Goal: Information Seeking & Learning: Learn about a topic

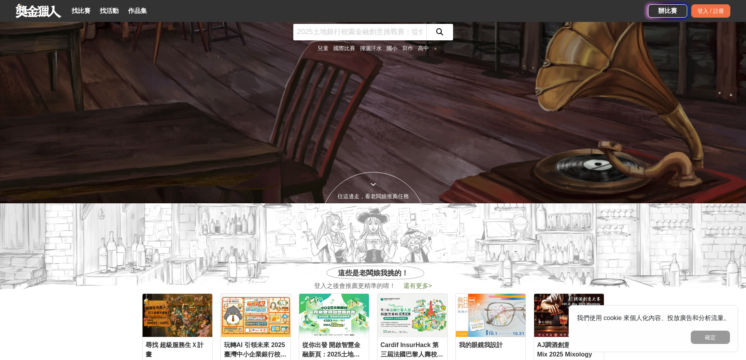
scroll to position [392, 0]
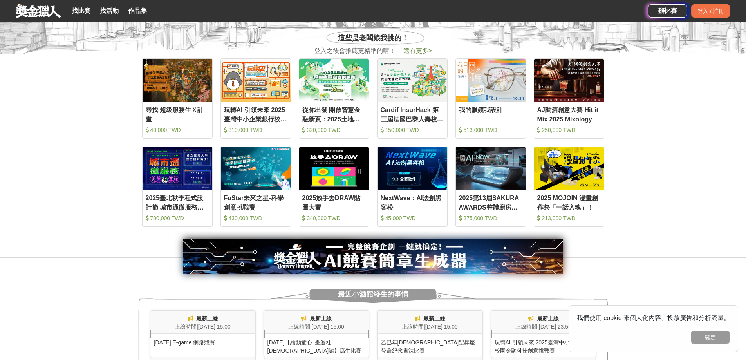
click at [294, 143] on div "收藏 FuStar未來之星-科學創意挑戰賽 430,000 TWD" at bounding box center [256, 187] width 78 height 88
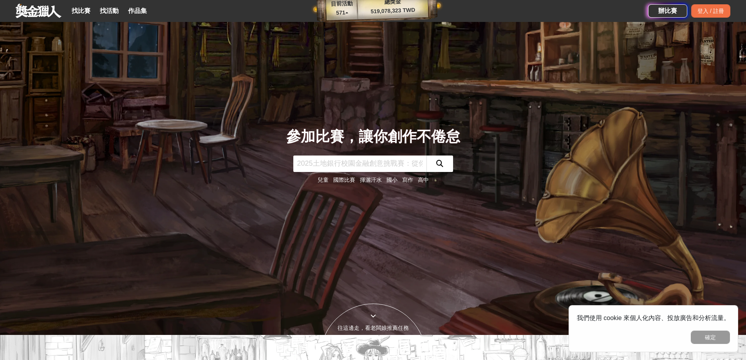
scroll to position [0, 0]
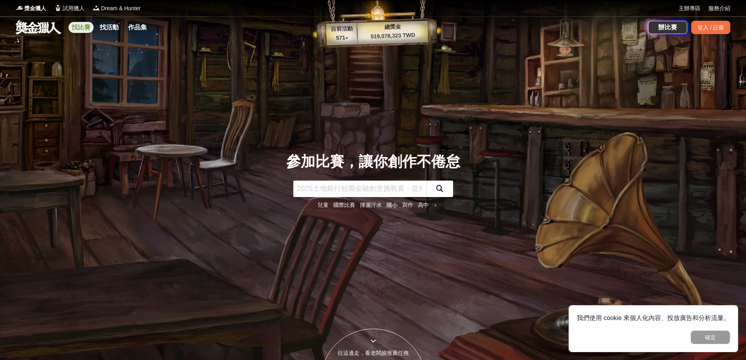
click at [81, 28] on link "找比賽" at bounding box center [81, 27] width 25 height 11
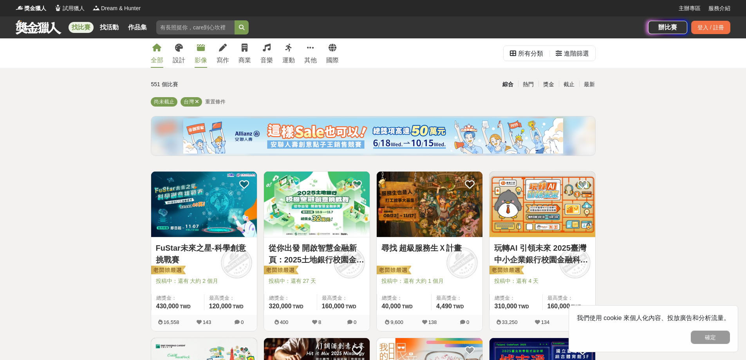
click at [197, 58] on div "影像" at bounding box center [201, 60] width 13 height 9
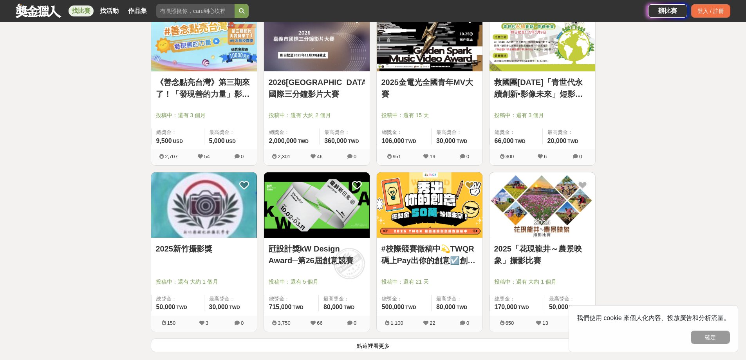
scroll to position [940, 0]
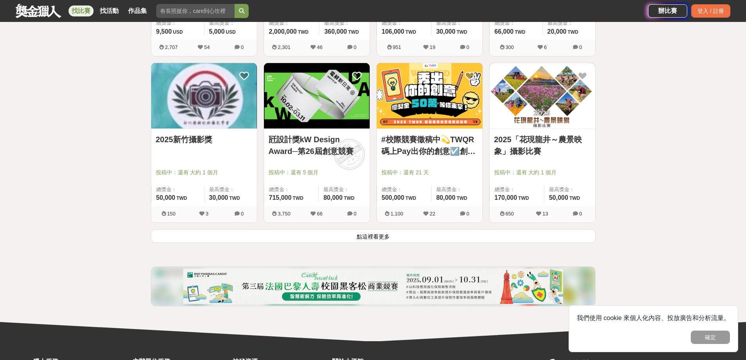
click at [414, 235] on button "點這裡看更多" at bounding box center [373, 236] width 445 height 14
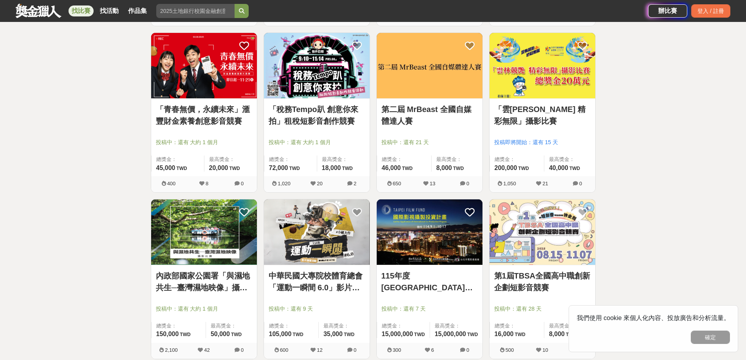
scroll to position [1881, 0]
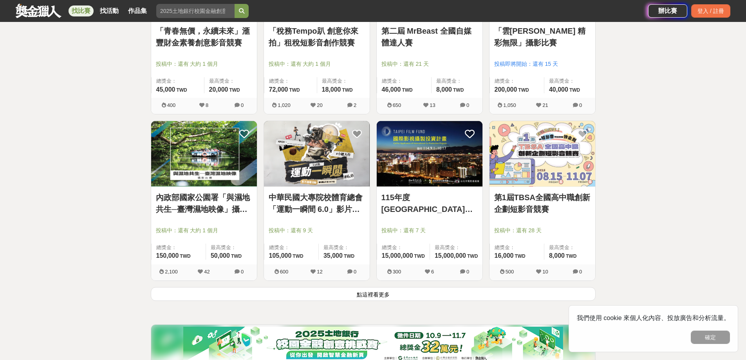
click at [400, 300] on button "點這裡看更多" at bounding box center [373, 294] width 445 height 14
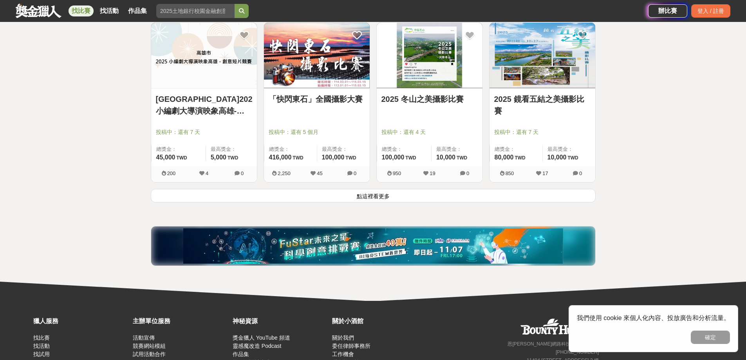
scroll to position [2978, 0]
click at [362, 196] on button "點這裡看更多" at bounding box center [373, 195] width 445 height 14
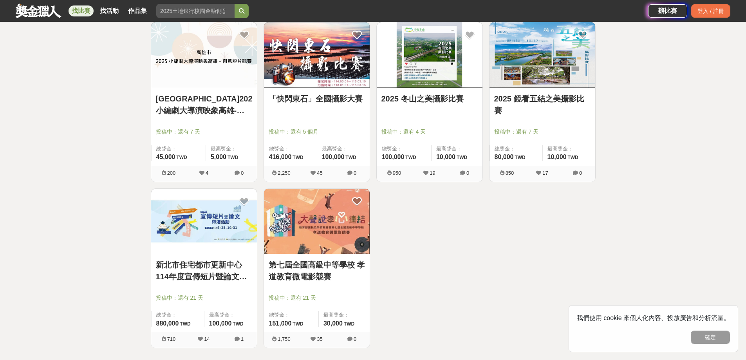
scroll to position [2900, 0]
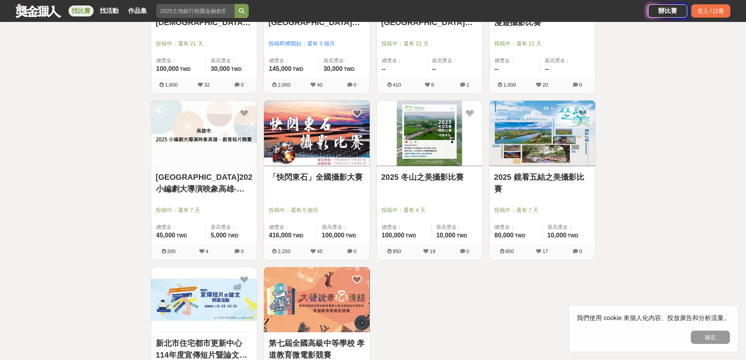
click at [373, 186] on div "「快閃東石」全國攝影大賽 投稿中：還有 5 個月 總獎金： 416,000 416,000 TWD 最高獎金： 100,000 TWD 2,250 45 0" at bounding box center [317, 183] width 113 height 167
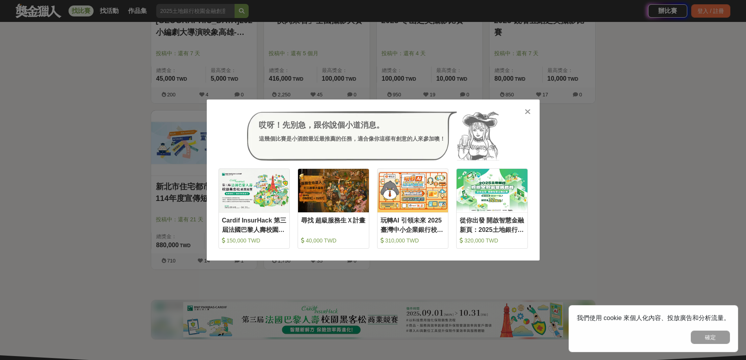
click at [533, 113] on div "哎呀！先別急，跟你說個小道消息。 這幾個比賽是小酒館最近最推薦的任務，適合像你這樣有創意的人來參加噢！ 收藏 Cardif InsurHack 第三屆法國巴黎…" at bounding box center [373, 180] width 333 height 161
click at [530, 111] on icon at bounding box center [528, 112] width 6 height 8
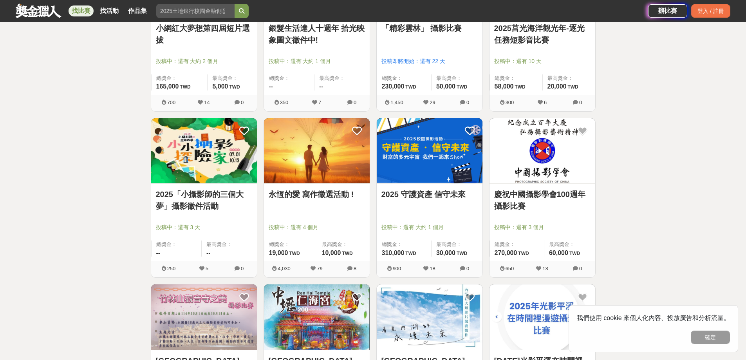
scroll to position [2508, 0]
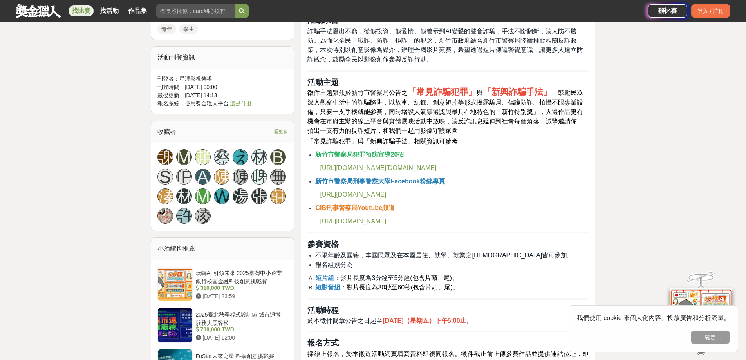
scroll to position [549, 0]
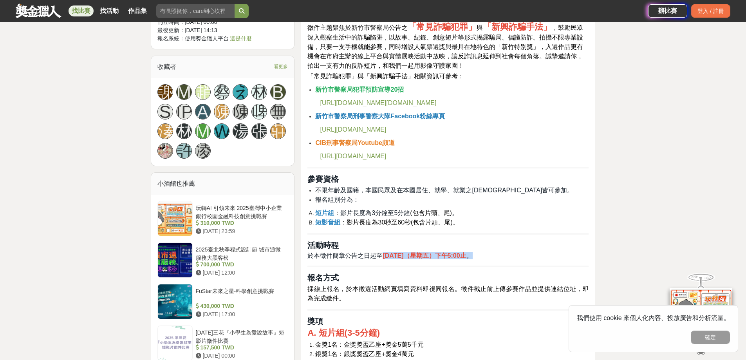
drag, startPoint x: 384, startPoint y: 256, endPoint x: 523, endPoint y: 256, distance: 139.1
click at [523, 256] on h4 "於本徵件簡章公告之日起至 114年10月3日（星期五）下午5:00止 。" at bounding box center [448, 255] width 281 height 7
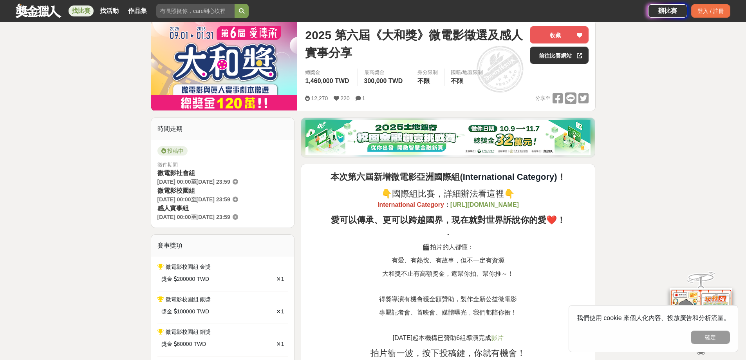
scroll to position [157, 0]
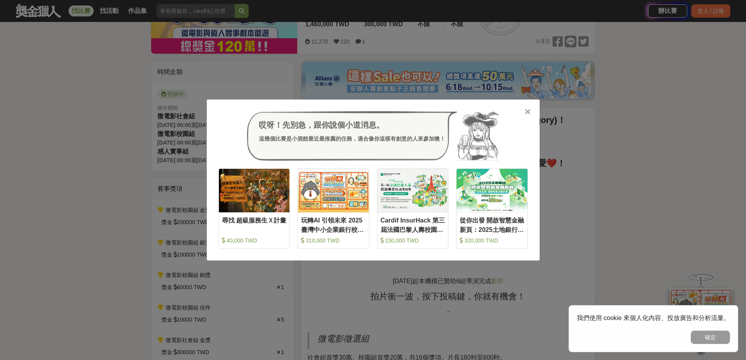
click at [528, 109] on icon at bounding box center [528, 112] width 6 height 8
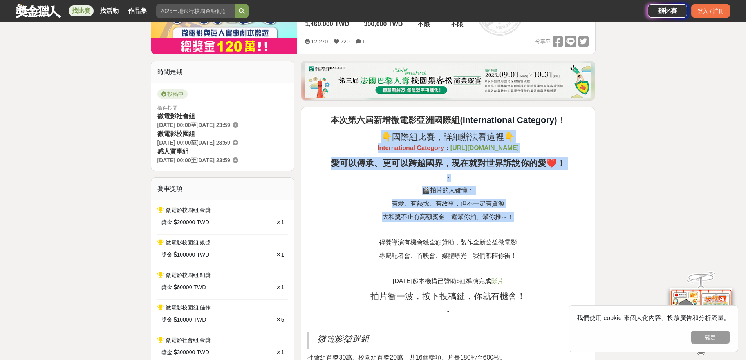
drag, startPoint x: 387, startPoint y: 137, endPoint x: 518, endPoint y: 219, distance: 154.5
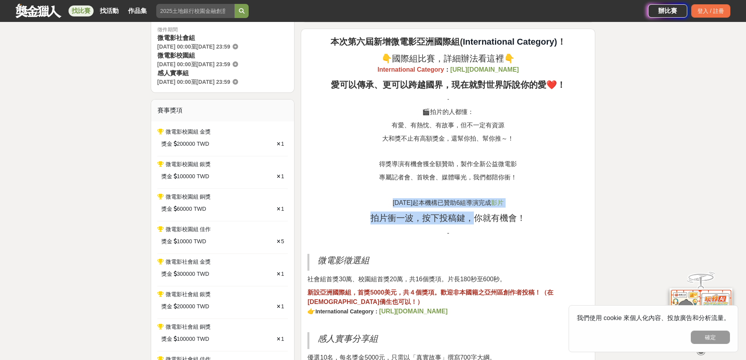
drag, startPoint x: 394, startPoint y: 199, endPoint x: 472, endPoint y: 213, distance: 79.3
click at [472, 213] on span "拍片衝一波，按下投稿鍵，你就有機會！" at bounding box center [448, 218] width 155 height 10
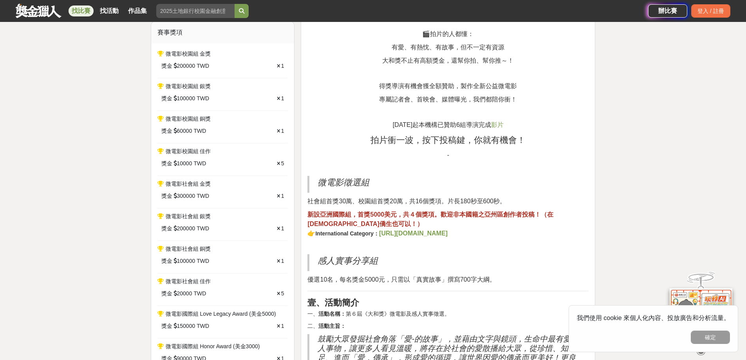
scroll to position [313, 0]
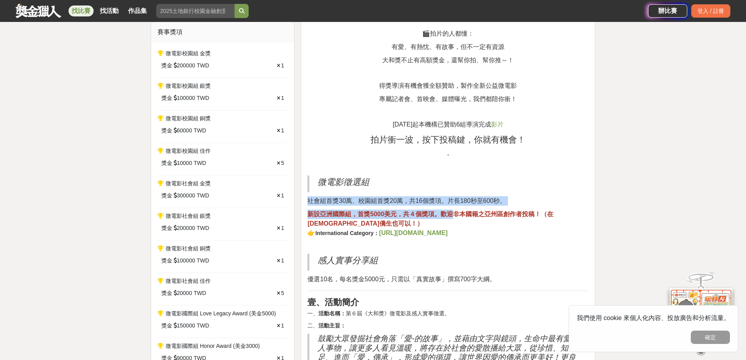
drag, startPoint x: 386, startPoint y: 179, endPoint x: 455, endPoint y: 211, distance: 76.1
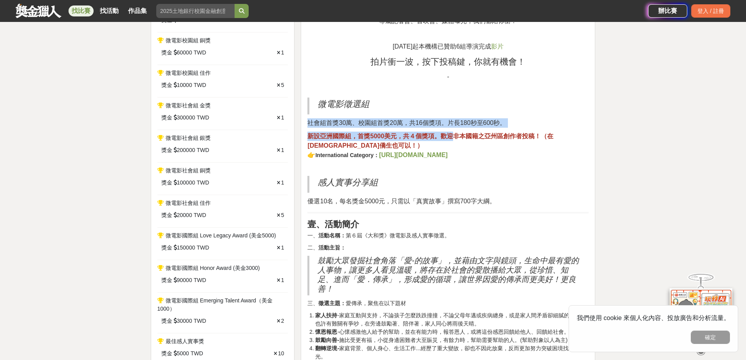
scroll to position [392, 0]
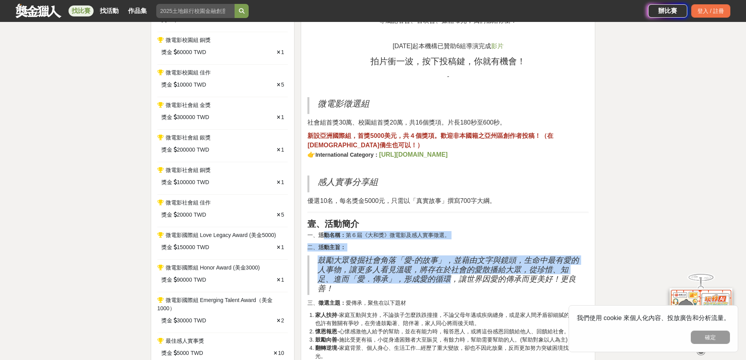
drag, startPoint x: 327, startPoint y: 237, endPoint x: 449, endPoint y: 277, distance: 128.4
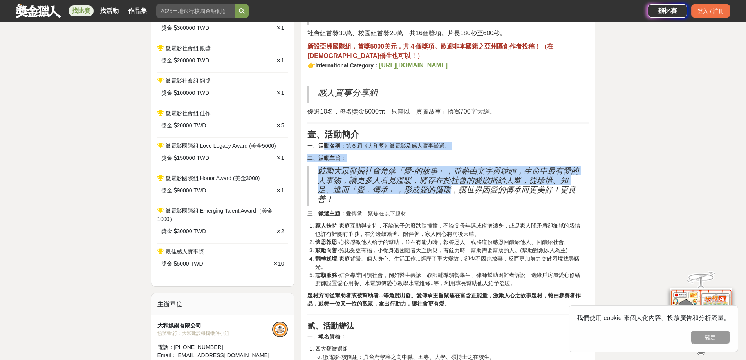
scroll to position [549, 0]
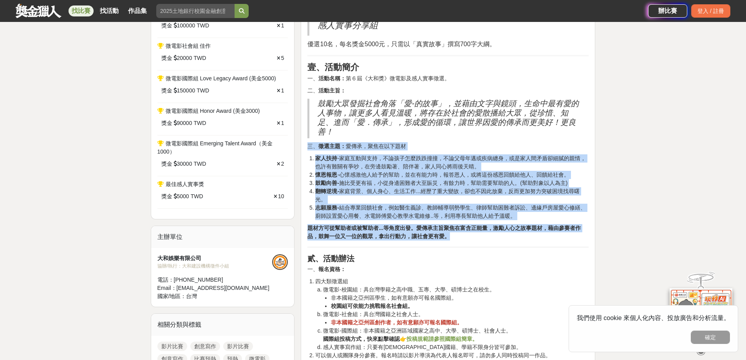
drag, startPoint x: 305, startPoint y: 147, endPoint x: 463, endPoint y: 239, distance: 182.5
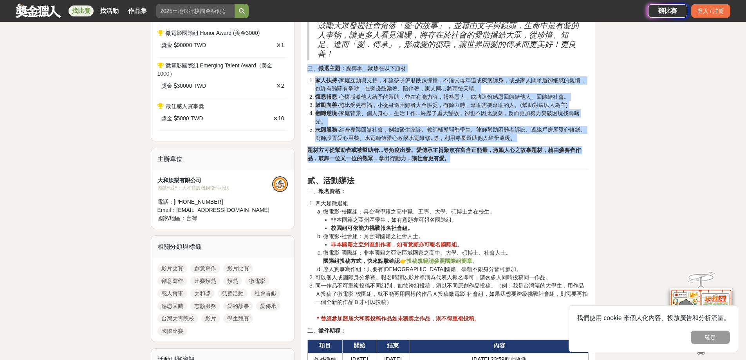
scroll to position [627, 0]
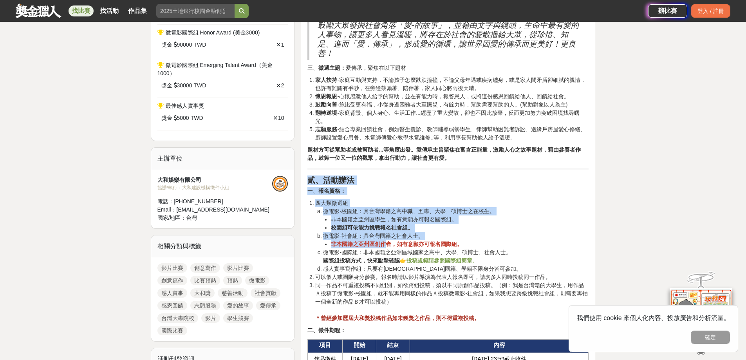
drag, startPoint x: 308, startPoint y: 180, endPoint x: 383, endPoint y: 244, distance: 98.7
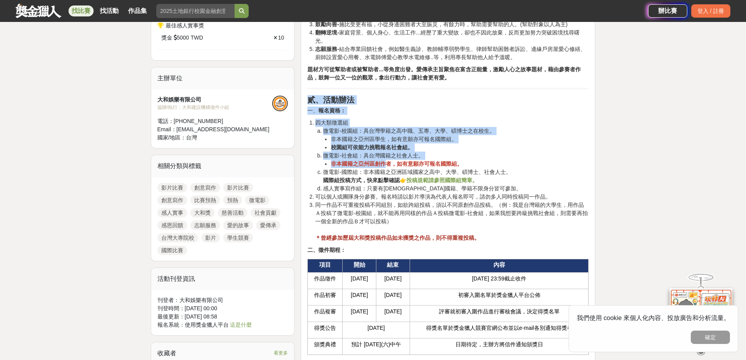
scroll to position [784, 0]
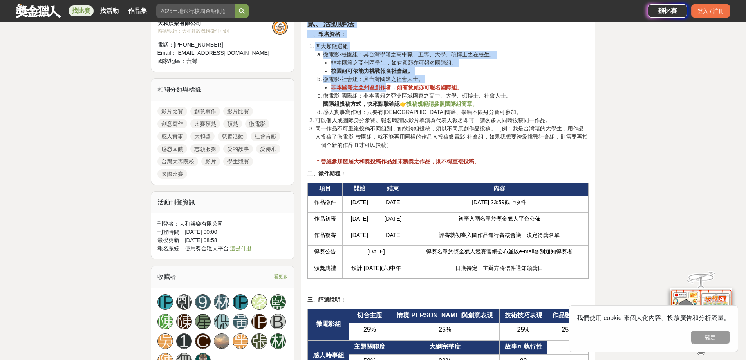
drag, startPoint x: 350, startPoint y: 205, endPoint x: 408, endPoint y: 207, distance: 58.8
click at [408, 207] on tr "作品徵件 2025/9/1 2026/1/31 1/31 23:59截止收件" at bounding box center [448, 204] width 281 height 16
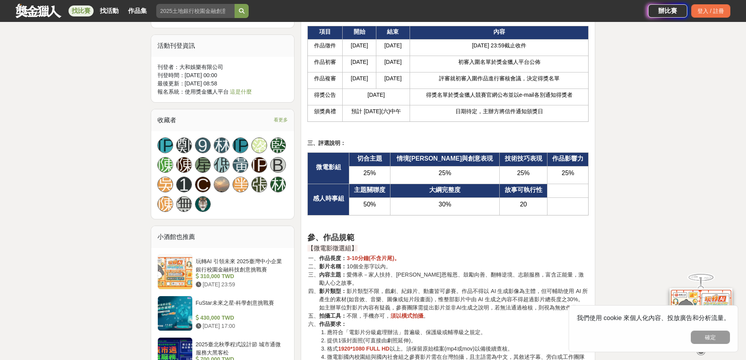
scroll to position [1019, 0]
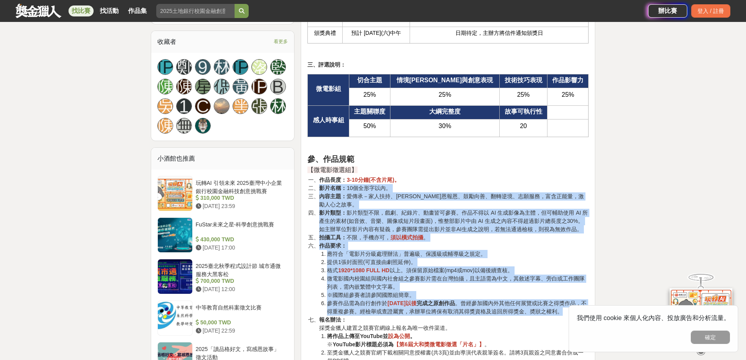
drag, startPoint x: 441, startPoint y: 181, endPoint x: 461, endPoint y: 309, distance: 130.1
click at [461, 309] on ol "作品長度： 3-10分鐘(不含片尾)。 影片名稱： 10個全形字以內。 內容主題： 愛傳承－家人扶持、懷恩報恩、鼓勵向善、翻轉逆境、志願服務，富含正能量，激勵…" at bounding box center [448, 295] width 281 height 239
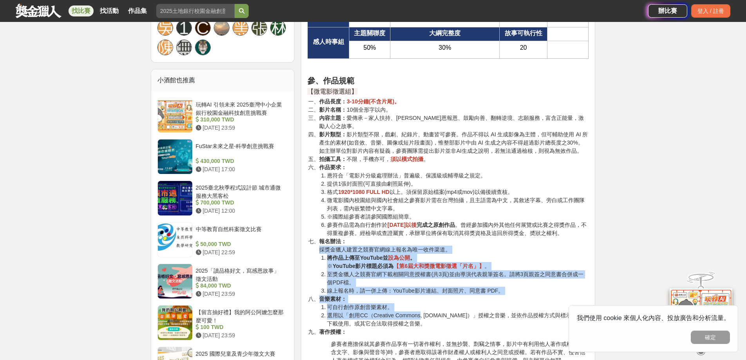
drag, startPoint x: 321, startPoint y: 245, endPoint x: 425, endPoint y: 304, distance: 120.2
click at [422, 310] on ol "作品長度： 3-10分鐘(不含片尾)。 影片名稱： 10個全形字以內。 內容主題： 愛傳承－家人扶持、懷恩報恩、鼓勵向善、翻轉逆境、志願服務，富含正能量，激勵…" at bounding box center [448, 217] width 281 height 239
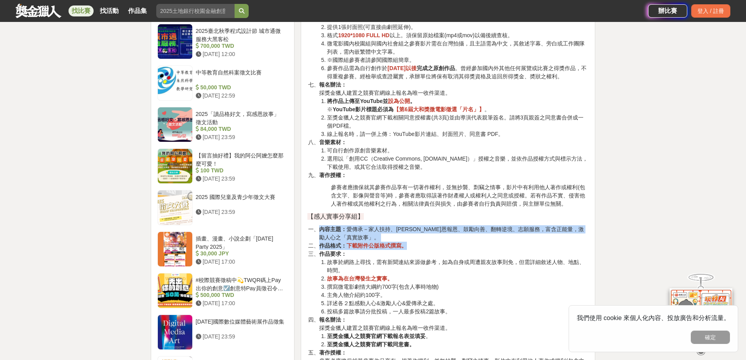
drag, startPoint x: 304, startPoint y: 219, endPoint x: 414, endPoint y: 240, distance: 112.4
click at [414, 240] on div "本次第六屆新增微電影亞洲國際組( International Category) ！ 👇國際組比賽，詳細辦法看這裡👇 International Catego…" at bounding box center [448, 54] width 295 height 2088
click at [414, 242] on li "作品格式： 下載附件公版格式撰寫。" at bounding box center [454, 246] width 270 height 8
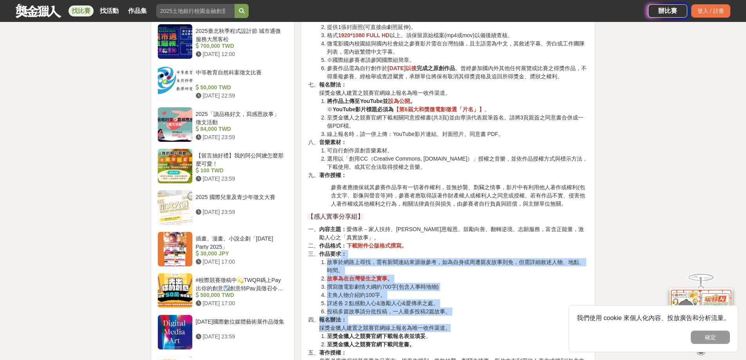
drag, startPoint x: 341, startPoint y: 245, endPoint x: 467, endPoint y: 322, distance: 147.5
click at [467, 322] on ol "內容主題： 愛傳承－家人扶持、懷恩報恩、鼓勵向善、翻轉逆境、志願服務，富含正能量，激勵人心之「真實故事」。 作品格式： 下載附件公版格式撰寫。 作品要求： 故…" at bounding box center [448, 303] width 281 height 156
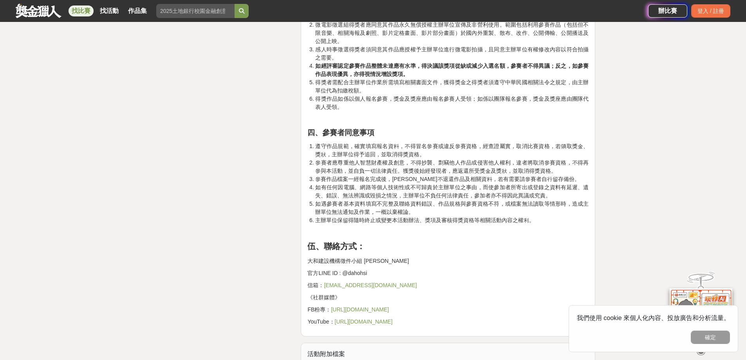
scroll to position [2038, 0]
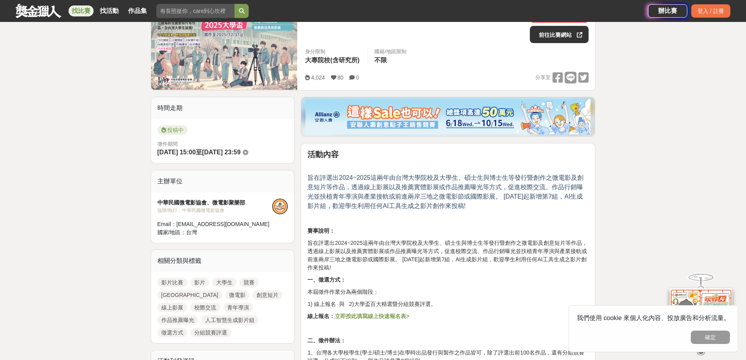
scroll to position [157, 0]
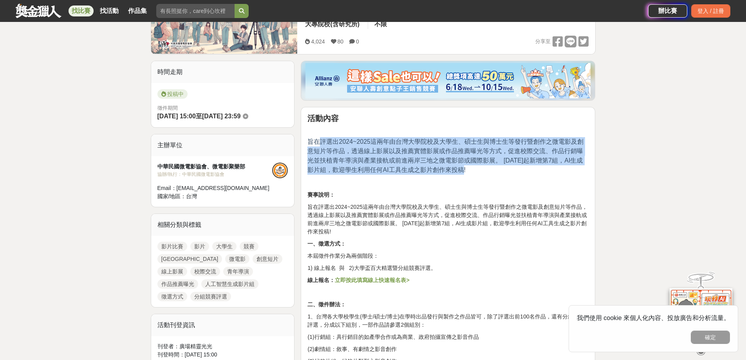
drag, startPoint x: 320, startPoint y: 142, endPoint x: 573, endPoint y: 173, distance: 255.4
click at [573, 173] on p "旨在評選出2024~2025這兩年由台灣大學院校及大學生、碩士生與博士生等發行暨創作之微電影及創意短片等作品，透過線上影展以及推薦實體影展或作品推薦曝光等方式…" at bounding box center [448, 156] width 281 height 38
click at [571, 173] on p "旨在評選出2024~2025這兩年由台灣大學院校及大學生、碩士生與博士生等發行暨創作之微電影及創意短片等作品，透過線上影展以及推薦實體影展或作品推薦曝光等方式…" at bounding box center [448, 156] width 281 height 38
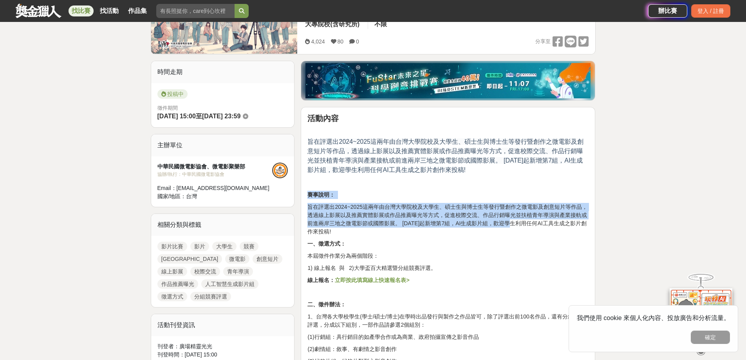
drag, startPoint x: 434, startPoint y: 186, endPoint x: 449, endPoint y: 212, distance: 30.2
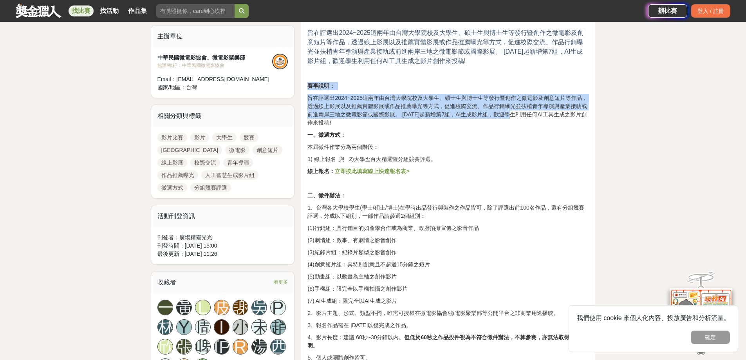
scroll to position [392, 0]
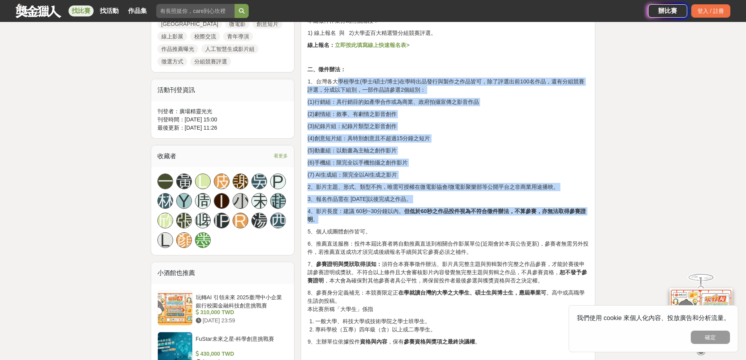
drag, startPoint x: 337, startPoint y: 79, endPoint x: 434, endPoint y: 218, distance: 169.7
click at [434, 218] on div "活動內容 旨在評選出2024~2025這兩年由台灣大學院校及大學生、碩士生與博士生等發行暨創作之微電影及創意短片等作品，透過線上影展以及推薦實體影展或作品推薦…" at bounding box center [448, 336] width 281 height 914
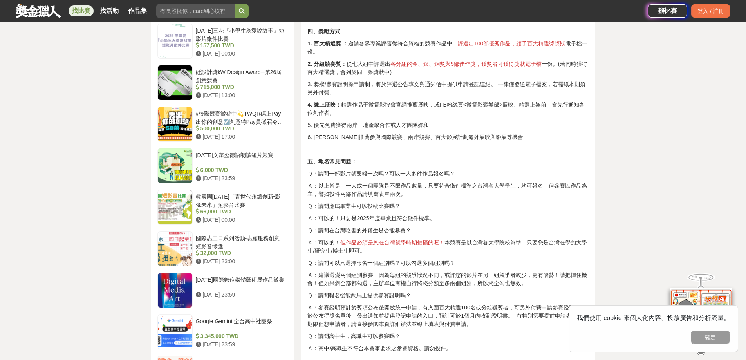
scroll to position [784, 0]
drag, startPoint x: 458, startPoint y: 161, endPoint x: 471, endPoint y: 195, distance: 36.2
click at [471, 195] on p "Ａ：以上皆是！一人或一個團隊是不限作品數量，只要符合徵件標準之台灣各大學學生，均可報名！但參賽以作品為主，譬如投件兩部作品請填寫表單兩次。" at bounding box center [448, 189] width 281 height 16
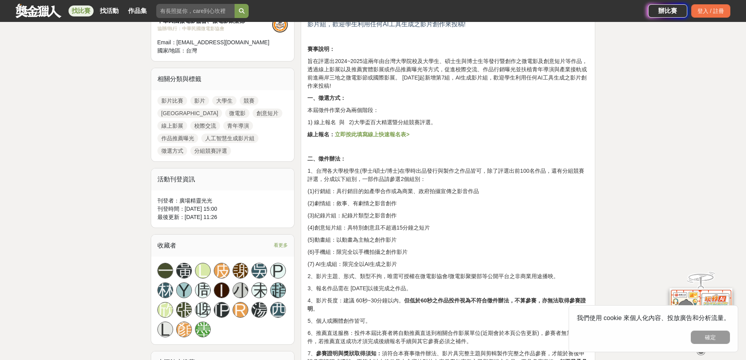
scroll to position [224, 0]
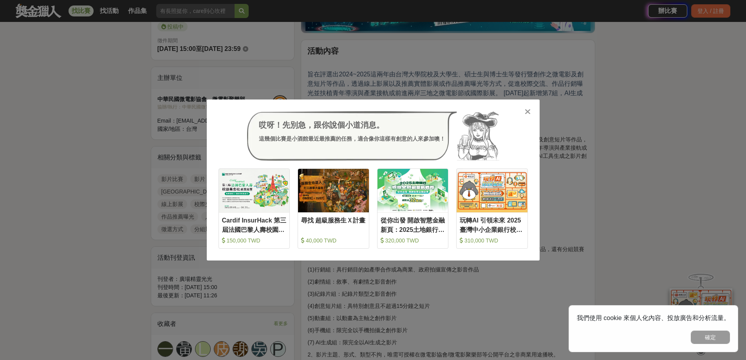
click at [526, 112] on icon at bounding box center [528, 112] width 6 height 8
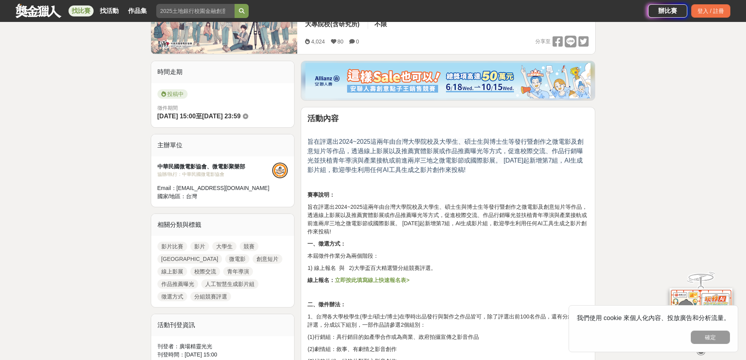
scroll to position [157, 0]
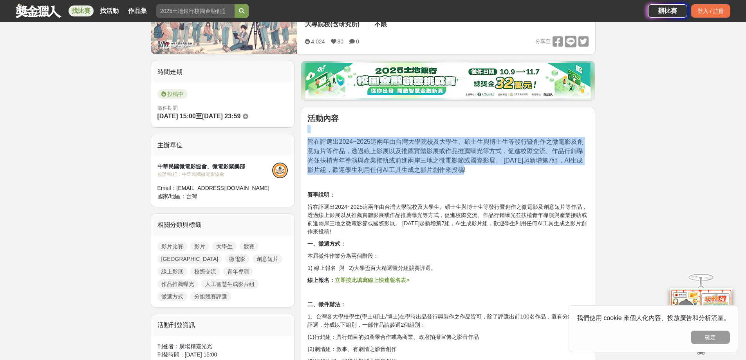
drag, startPoint x: 473, startPoint y: 167, endPoint x: 440, endPoint y: 121, distance: 56.4
click at [440, 121] on h2 "活動內容" at bounding box center [448, 118] width 281 height 9
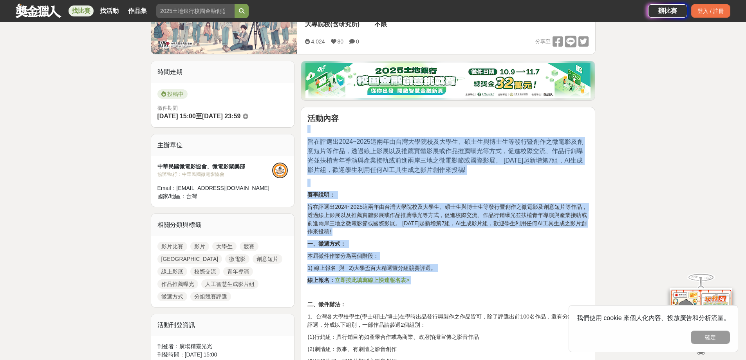
drag, startPoint x: 434, startPoint y: 123, endPoint x: 449, endPoint y: 265, distance: 143.5
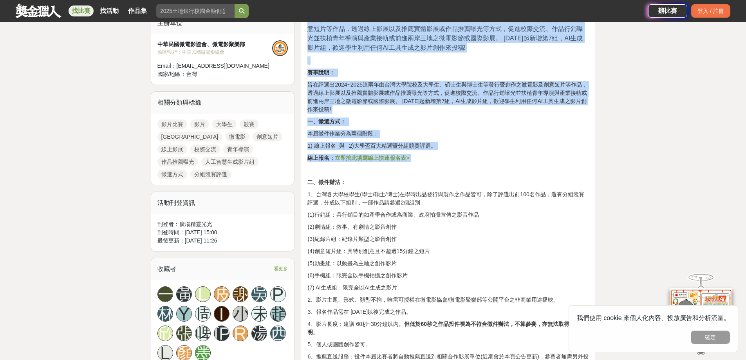
scroll to position [313, 0]
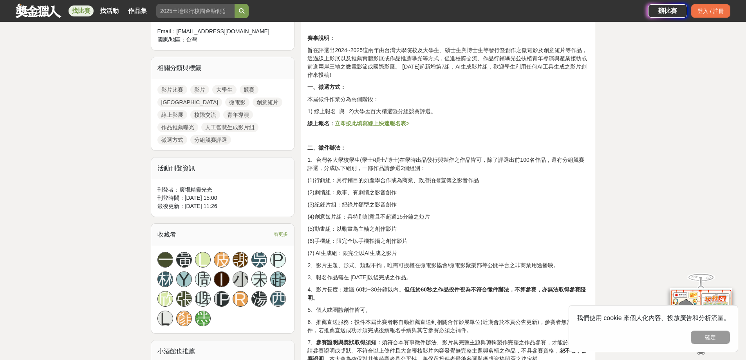
click at [380, 150] on p "二、徵件辦法：" at bounding box center [448, 148] width 281 height 8
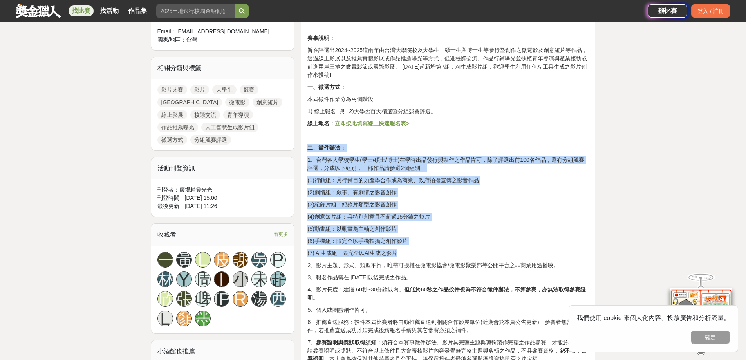
drag, startPoint x: 371, startPoint y: 137, endPoint x: 463, endPoint y: 252, distance: 147.2
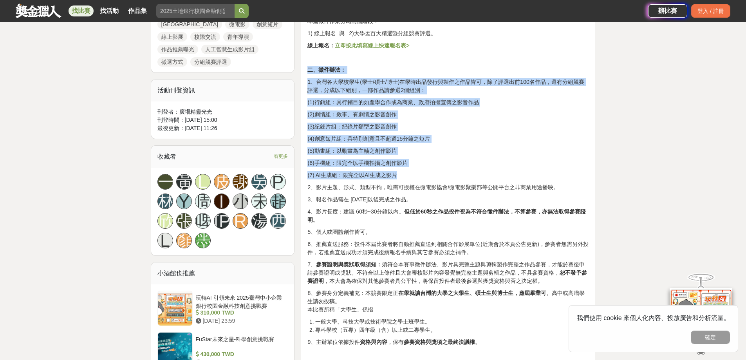
scroll to position [392, 0]
drag, startPoint x: 422, startPoint y: 222, endPoint x: 448, endPoint y: 201, distance: 32.8
click at [448, 201] on div "活動內容 旨在評選出2024~2025這兩年由台灣大學院校及大學生、碩士生與博士生等發行暨創作之微電影及創意短片等作品，透過線上影展以及推薦實體影展或作品推薦…" at bounding box center [448, 336] width 281 height 914
click at [448, 201] on p "3、報名作品需在 2024年7月以後完成之作品。" at bounding box center [448, 199] width 281 height 8
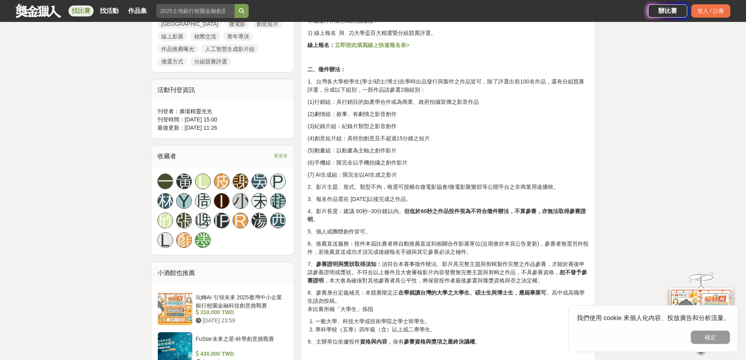
drag, startPoint x: 460, startPoint y: 197, endPoint x: 434, endPoint y: 263, distance: 71.6
click at [434, 263] on div "活動內容 旨在評選出2024~2025這兩年由台灣大學院校及大學生、碩士生與博士生等發行暨創作之微電影及創意短片等作品，透過線上影展以及推薦實體影展或作品推薦…" at bounding box center [448, 336] width 281 height 914
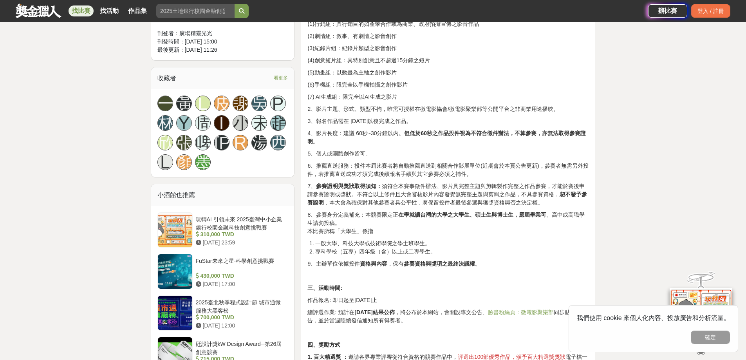
scroll to position [470, 0]
drag, startPoint x: 398, startPoint y: 214, endPoint x: 576, endPoint y: 215, distance: 178.7
click at [576, 215] on p "8、參賽身分定義補充：本競賽限定正 在學就讀台灣的大學之大學生、碩士生與博士生，應屆畢業可 。高中或高職學生請勿投稿。 本比賽所稱「大學生」係指" at bounding box center [448, 222] width 281 height 25
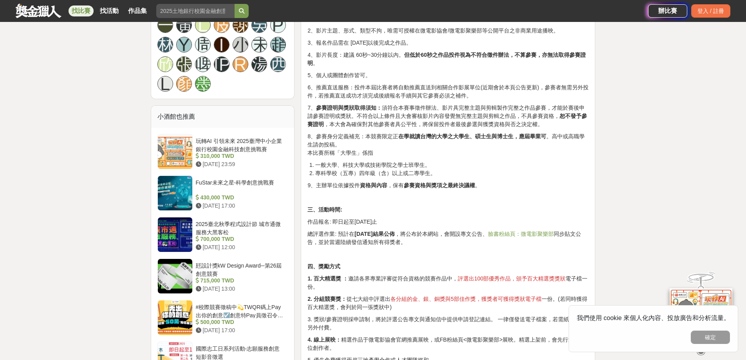
scroll to position [549, 0]
click at [335, 217] on p "作品報名: 即日起至2025.12.31止" at bounding box center [448, 221] width 281 height 8
drag, startPoint x: 335, startPoint y: 219, endPoint x: 424, endPoint y: 237, distance: 91.1
click at [424, 237] on div "活動內容 旨在評選出2024~2025這兩年由台灣大學院校及大學生、碩士生與博士生等發行暨創作之微電影及創意短片等作品，透過線上影展以及推薦實體影展或作品推薦…" at bounding box center [448, 179] width 281 height 914
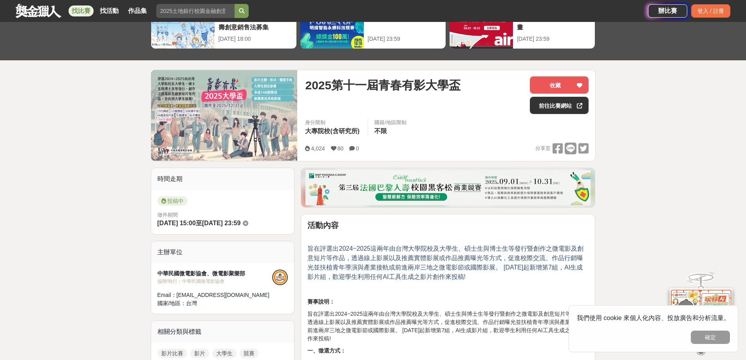
scroll to position [0, 0]
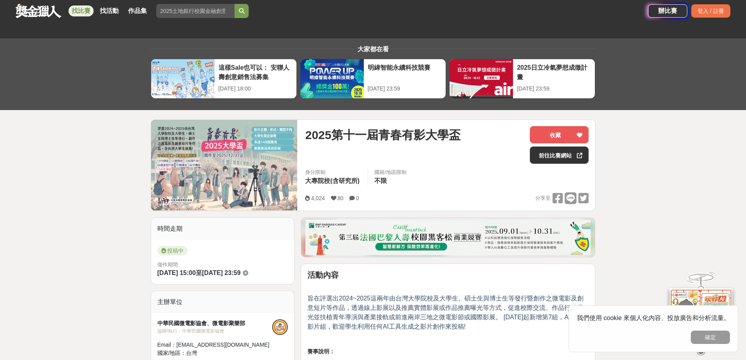
drag, startPoint x: 471, startPoint y: 260, endPoint x: 470, endPoint y: 132, distance: 127.7
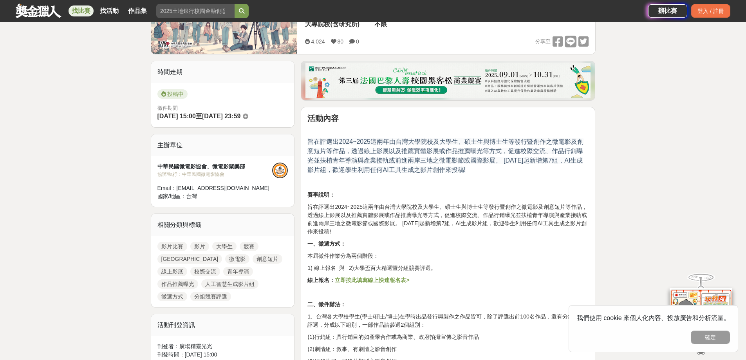
scroll to position [235, 0]
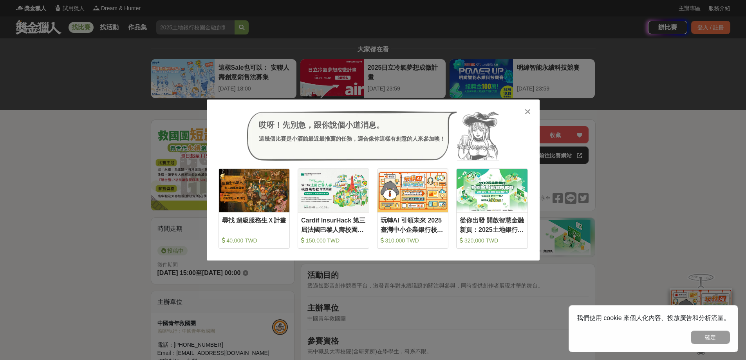
click at [531, 109] on div at bounding box center [528, 111] width 8 height 8
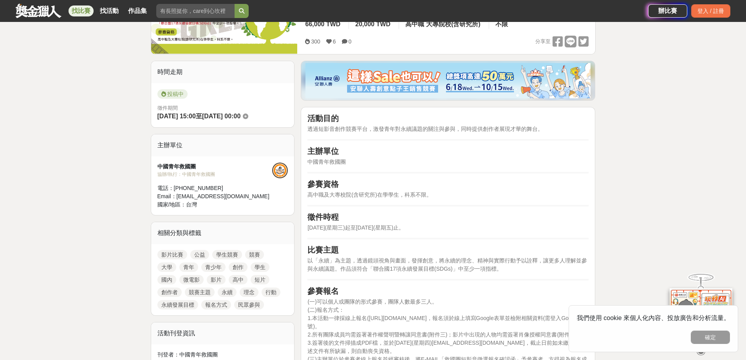
scroll to position [235, 0]
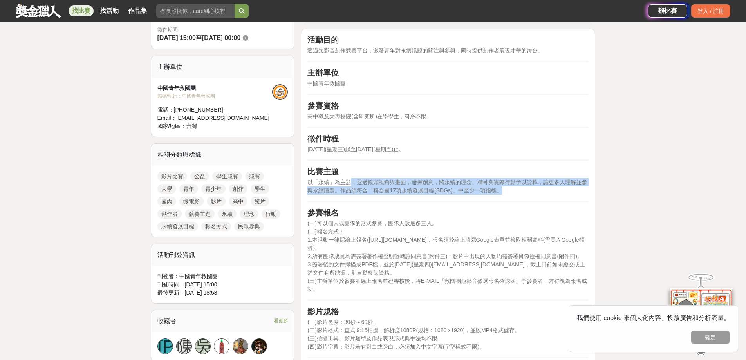
drag, startPoint x: 397, startPoint y: 182, endPoint x: 510, endPoint y: 189, distance: 113.4
click at [510, 189] on p "以「永續」為主題，透過鏡頭視角與畫面，發揮創意，將永續的理念、精神與實際行動予以詮釋，讓更多人理解並參與永續議題。作品須符合「聯合國17項永續發展目標(SDG…" at bounding box center [448, 186] width 281 height 16
drag, startPoint x: 510, startPoint y: 189, endPoint x: 308, endPoint y: 182, distance: 201.9
click at [308, 182] on p "以「永續」為主題，透過鏡頭視角與畫面，發揮創意，將永續的理念、精神與實際行動予以詮釋，讓更多人理解並參與永續議題。作品須符合「聯合國17項永續發展目標(SDG…" at bounding box center [448, 186] width 281 height 16
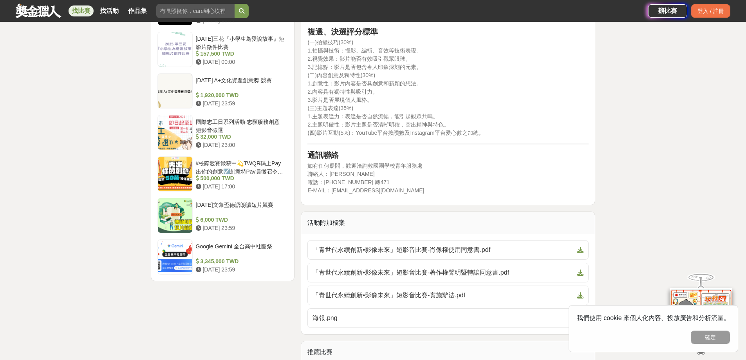
scroll to position [862, 0]
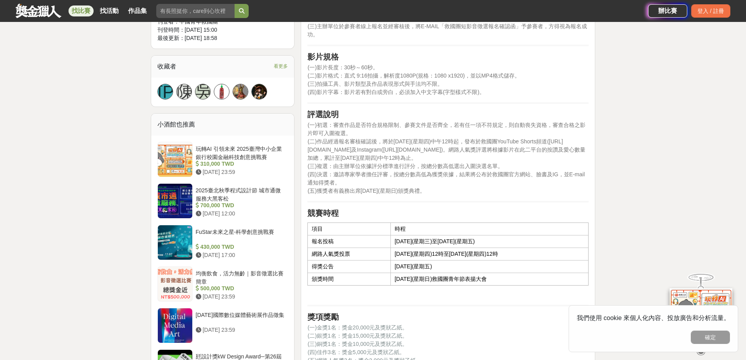
drag, startPoint x: 513, startPoint y: 179, endPoint x: 513, endPoint y: 64, distance: 115.2
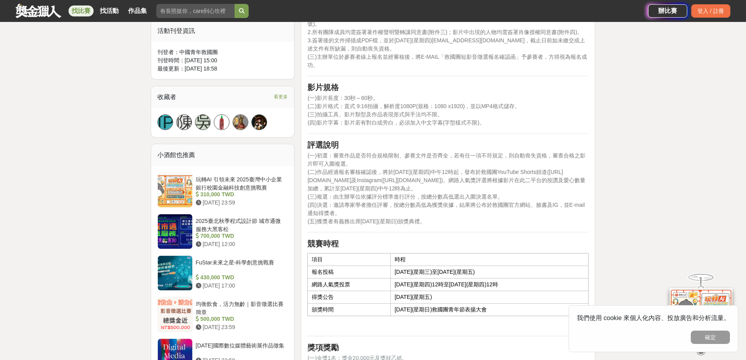
scroll to position [67, 0]
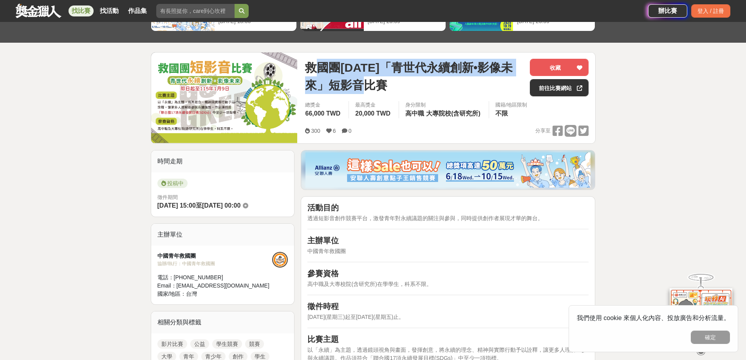
drag, startPoint x: 371, startPoint y: 79, endPoint x: 321, endPoint y: 65, distance: 51.2
click at [321, 65] on span "救國團[DATE]「青世代永續創新•影像未來」短影音比賽" at bounding box center [414, 76] width 219 height 35
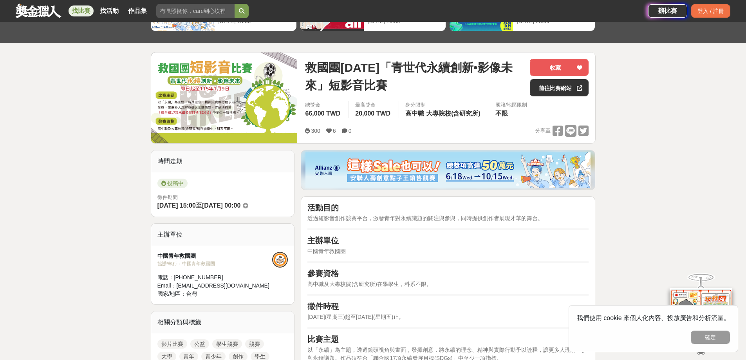
click at [384, 85] on span "救國團[DATE]「青世代永續創新•影像未來」短影音比賽" at bounding box center [414, 76] width 219 height 35
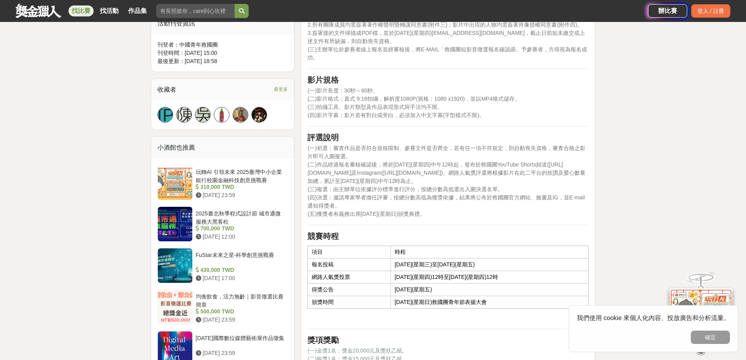
scroll to position [538, 0]
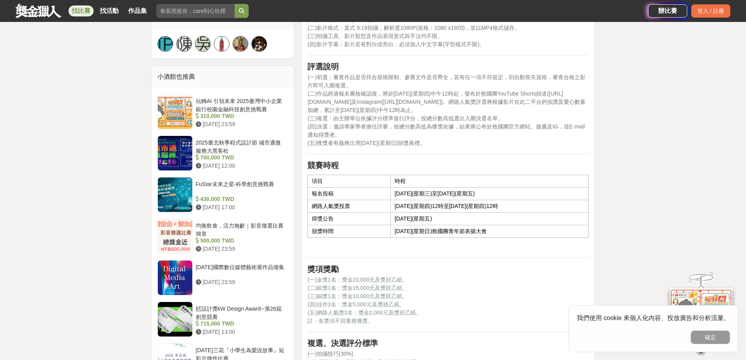
drag, startPoint x: 433, startPoint y: 190, endPoint x: 521, endPoint y: 199, distance: 88.2
click at [521, 199] on td "[DATE](星期三)至[DATE](星期五)" at bounding box center [490, 194] width 198 height 13
click at [521, 199] on td "114年10月8日(星期三)至115年1月9日(星期五)" at bounding box center [490, 194] width 198 height 13
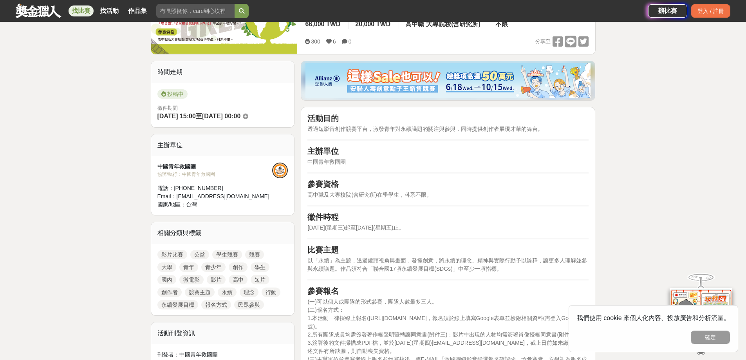
scroll to position [235, 0]
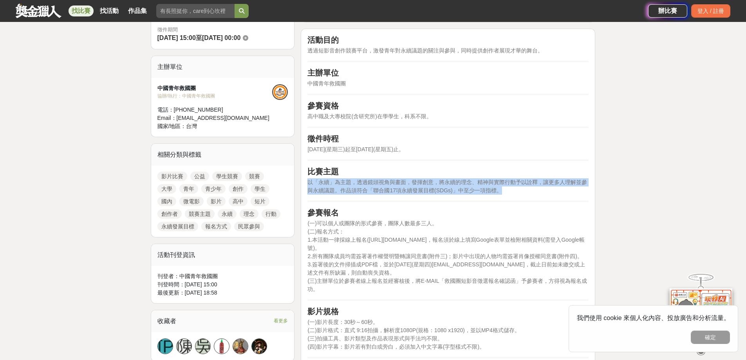
drag, startPoint x: 456, startPoint y: 170, endPoint x: 513, endPoint y: 192, distance: 60.8
click at [513, 192] on p "以「永續」為主題，透過鏡頭視角與畫面，發揮創意，將永續的理念、精神與實際行動予以詮釋，讓更多人理解並參與永續議題。作品須符合「聯合國17項永續發展目標(SDG…" at bounding box center [448, 186] width 281 height 16
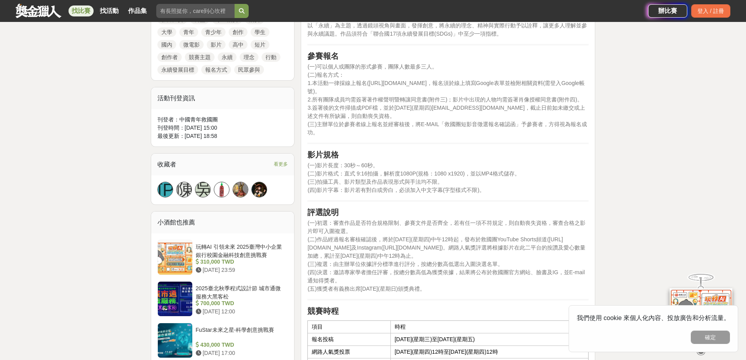
scroll to position [549, 0]
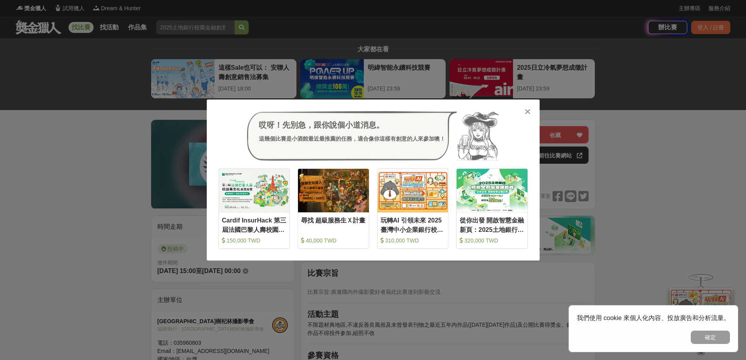
click at [529, 112] on icon at bounding box center [528, 112] width 6 height 8
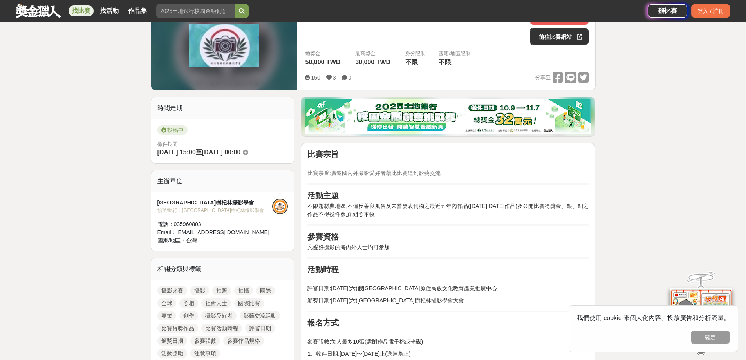
scroll to position [157, 0]
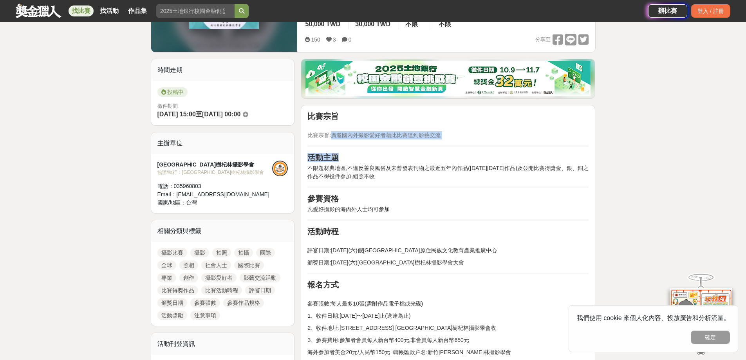
drag, startPoint x: 332, startPoint y: 134, endPoint x: 415, endPoint y: 185, distance: 97.7
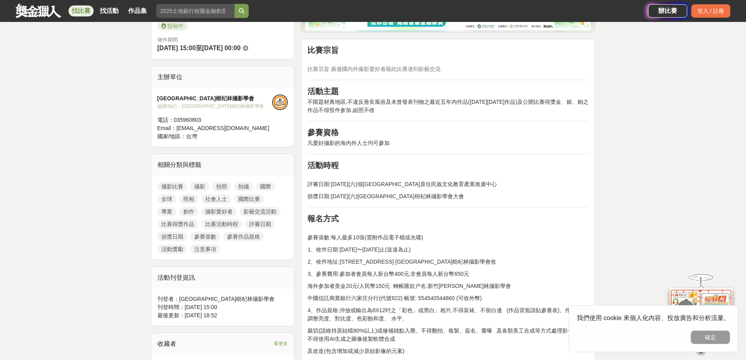
scroll to position [313, 0]
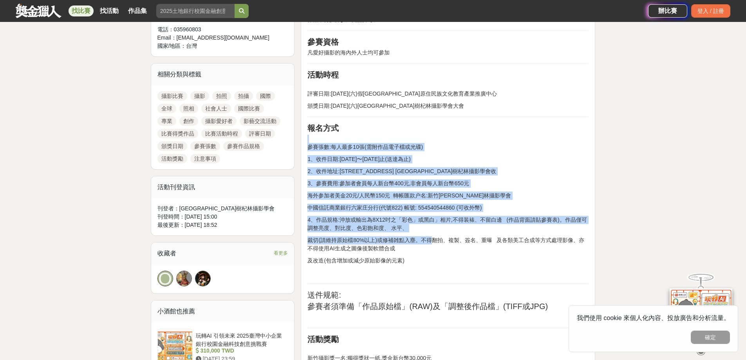
drag, startPoint x: 354, startPoint y: 127, endPoint x: 421, endPoint y: 236, distance: 127.8
click at [421, 236] on p "裁切(請維持原始檔80%以上)或修補雑點入塵。不得翻拍、複製、簽名、重曝 及各類美工合成等方式處理影像、亦不得使用AI生成之圖像後製軟體合成" at bounding box center [448, 244] width 281 height 16
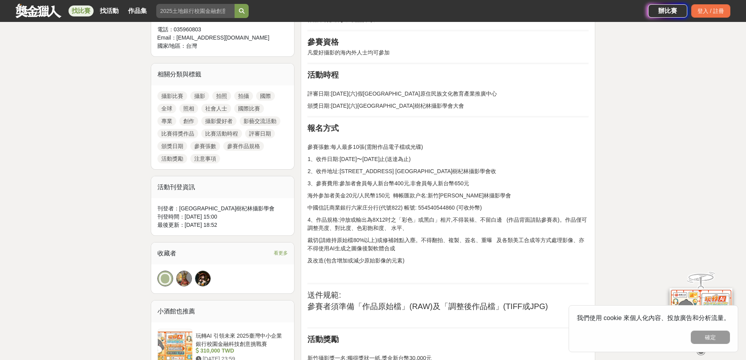
scroll to position [470, 0]
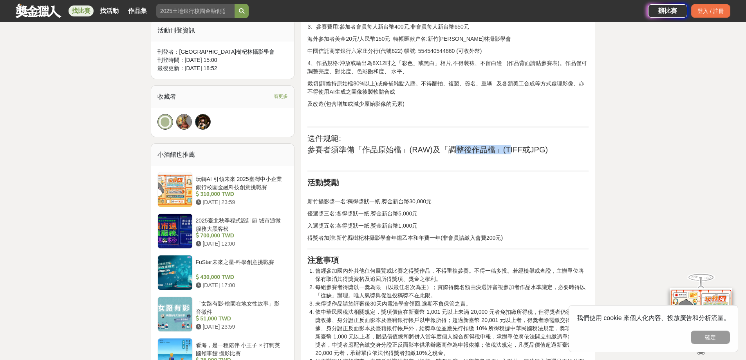
drag, startPoint x: 478, startPoint y: 151, endPoint x: 508, endPoint y: 151, distance: 29.4
click at [508, 151] on h2 "參賽者須準備「作品原始檔」(RAW)及「調整後作品檔」(TIFF或JPG)" at bounding box center [448, 149] width 281 height 9
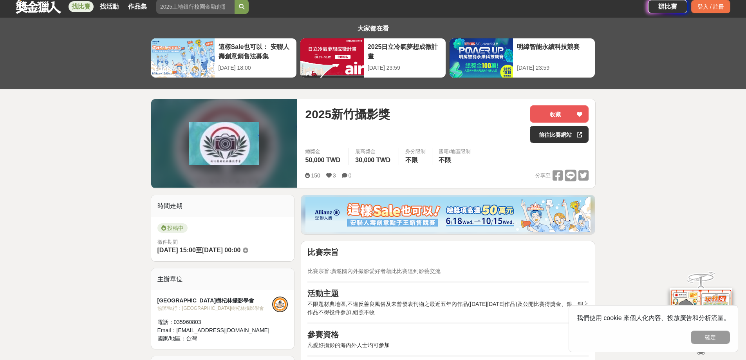
scroll to position [0, 0]
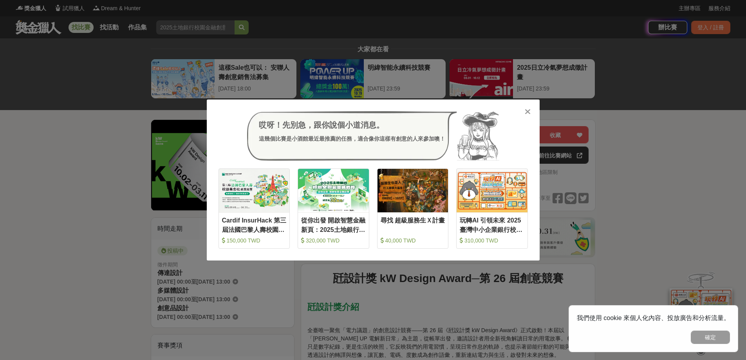
click at [531, 111] on div at bounding box center [528, 111] width 8 height 8
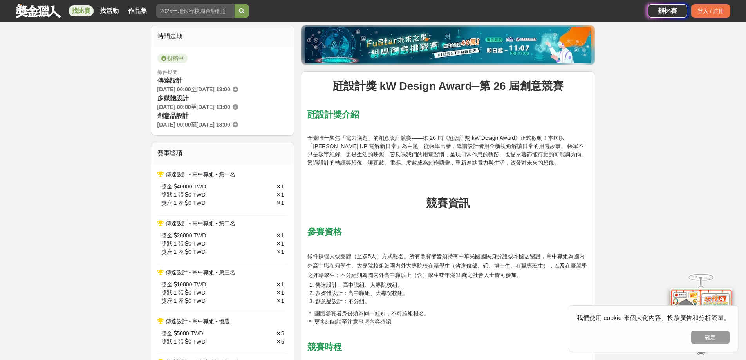
scroll to position [235, 0]
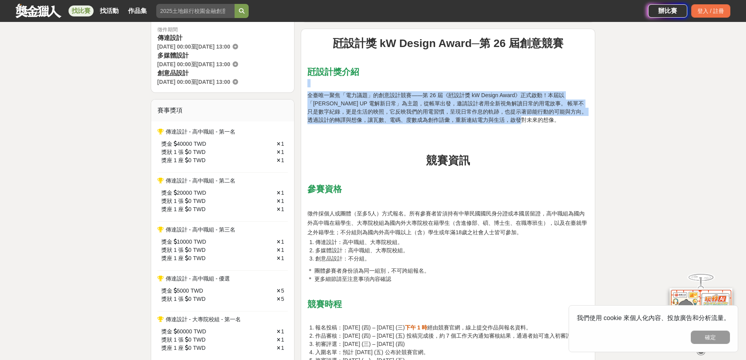
drag, startPoint x: 390, startPoint y: 76, endPoint x: 579, endPoint y: 121, distance: 194.1
click at [579, 121] on p "全臺唯一聚焦「電力議題」的創意設計競賽——第 26 屆《瓩設計獎 kW Design Award》正式啟動！本屆以「WATT'S UP 電解新日常」為主題，從…" at bounding box center [448, 107] width 281 height 33
drag, startPoint x: 558, startPoint y: 119, endPoint x: 472, endPoint y: 79, distance: 94.9
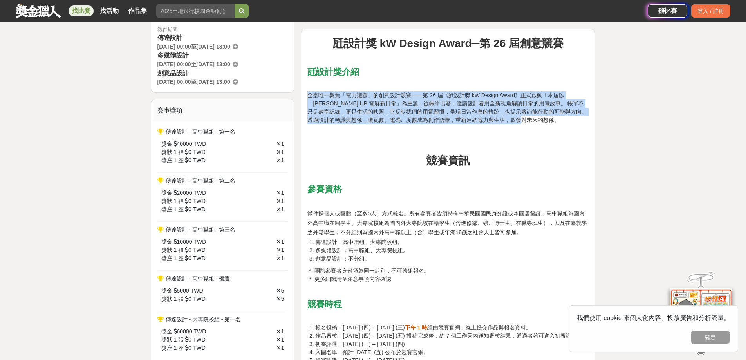
click at [472, 79] on p at bounding box center [448, 83] width 281 height 8
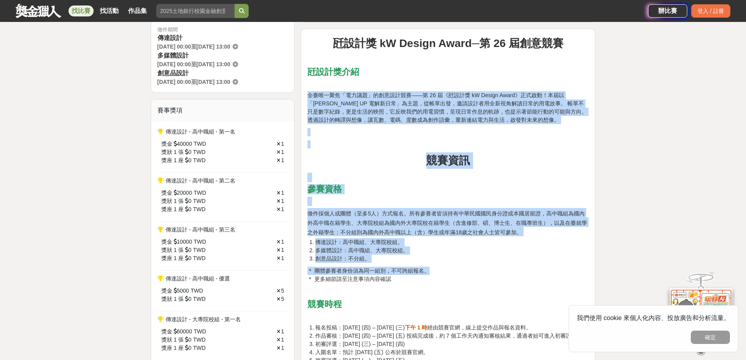
drag, startPoint x: 454, startPoint y: 80, endPoint x: 437, endPoint y: 263, distance: 183.7
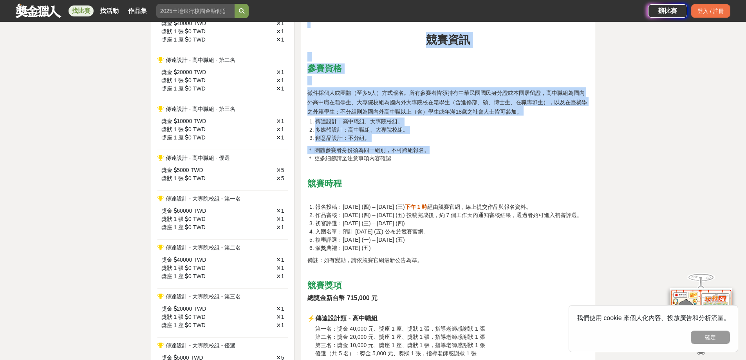
scroll to position [392, 0]
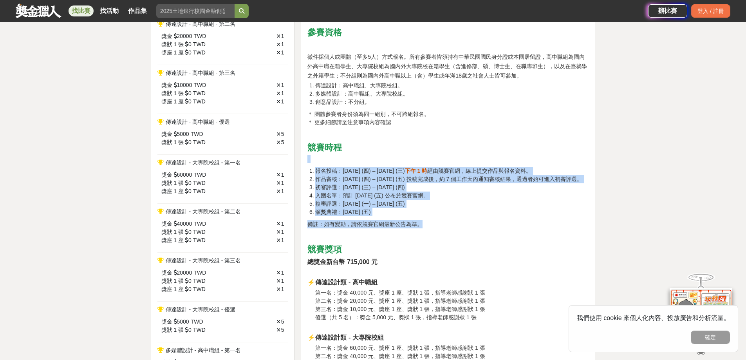
drag, startPoint x: 409, startPoint y: 152, endPoint x: 456, endPoint y: 236, distance: 96.1
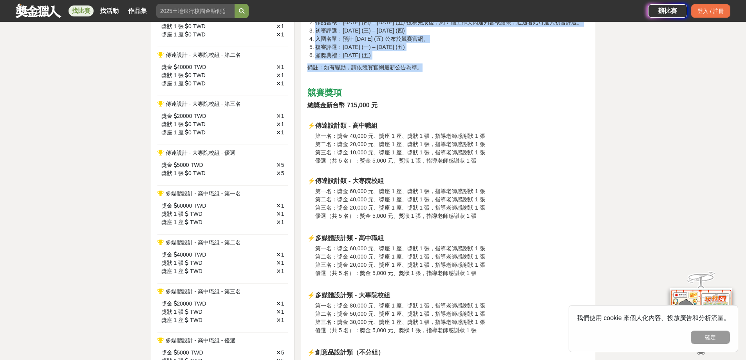
scroll to position [627, 0]
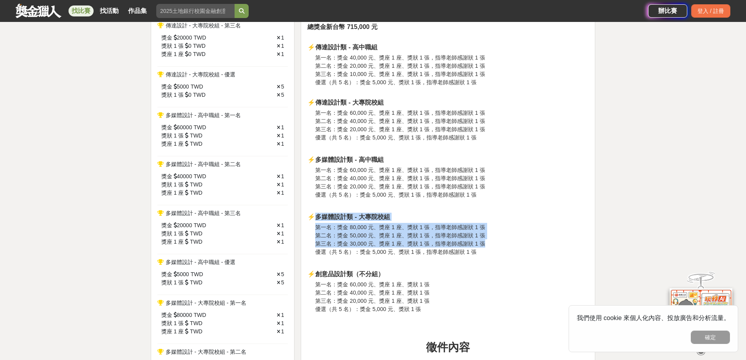
drag, startPoint x: 312, startPoint y: 224, endPoint x: 517, endPoint y: 254, distance: 206.7
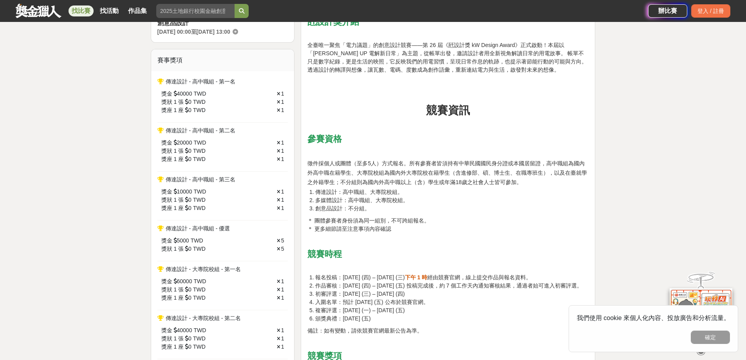
scroll to position [10, 0]
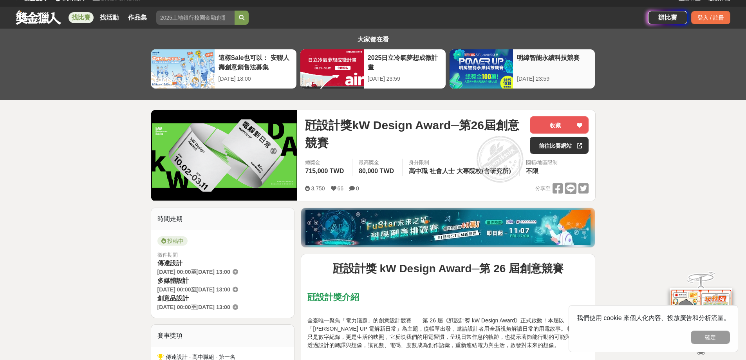
drag, startPoint x: 463, startPoint y: 250, endPoint x: 457, endPoint y: 72, distance: 177.2
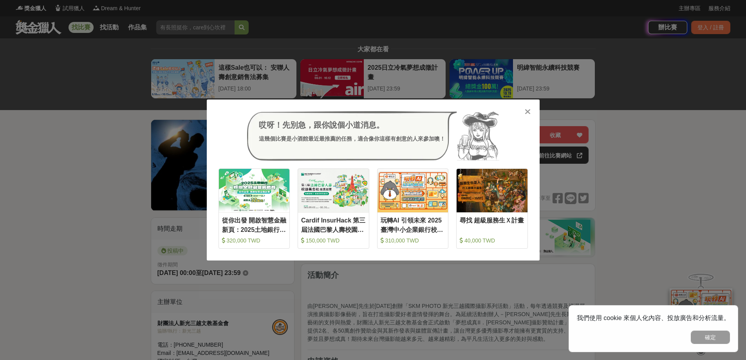
click at [529, 115] on icon at bounding box center [528, 112] width 6 height 8
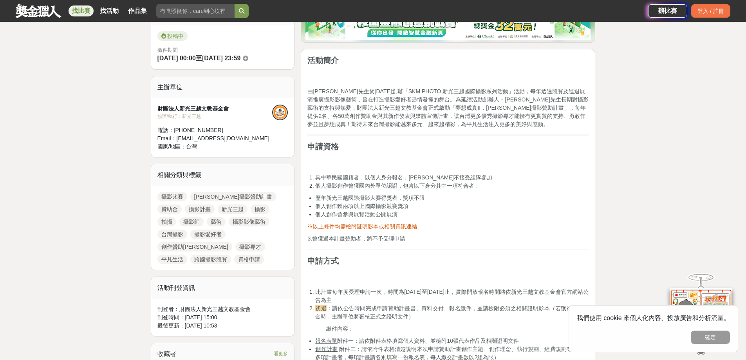
scroll to position [235, 0]
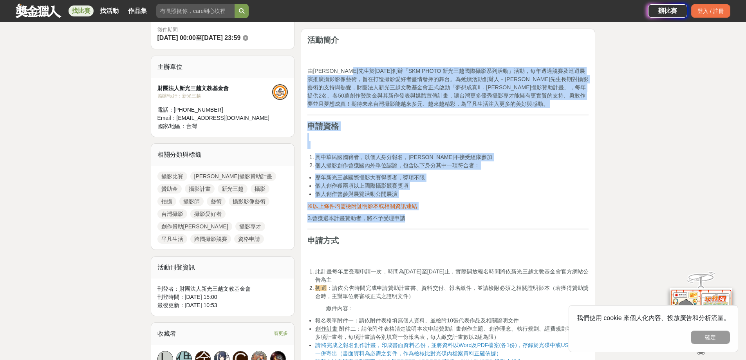
drag, startPoint x: 364, startPoint y: 71, endPoint x: 397, endPoint y: 220, distance: 152.1
click at [397, 220] on span "3.曾獲選本計畫贊助者，將不予受理申請" at bounding box center [357, 218] width 98 height 6
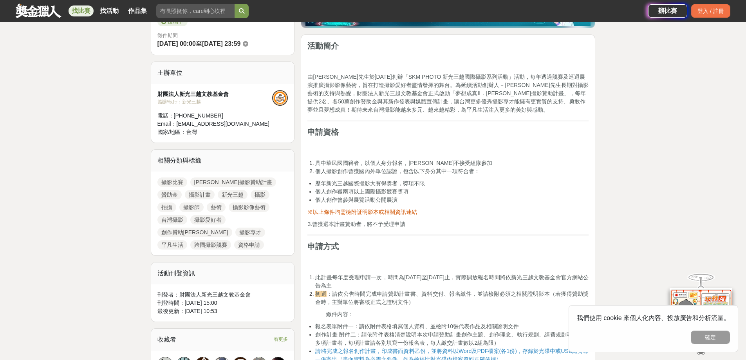
scroll to position [0, 0]
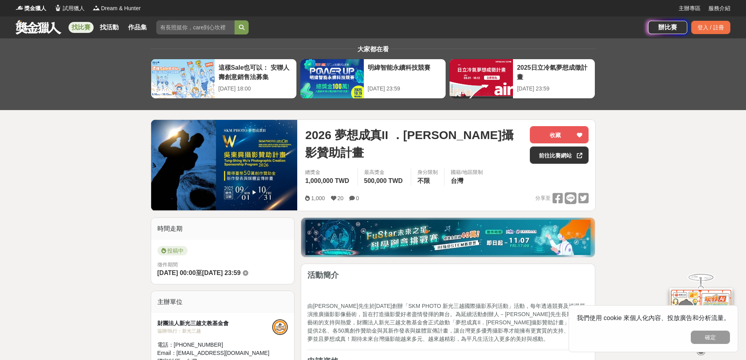
drag, startPoint x: 397, startPoint y: 220, endPoint x: 438, endPoint y: 45, distance: 179.8
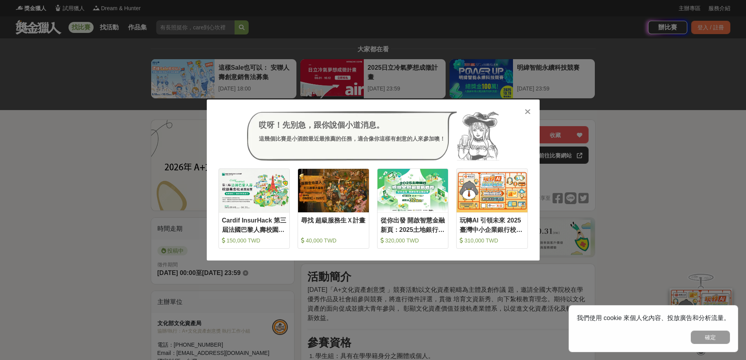
click at [525, 109] on icon at bounding box center [528, 112] width 6 height 8
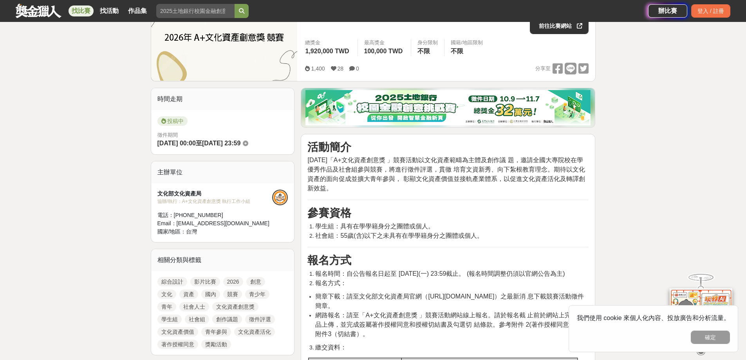
scroll to position [157, 0]
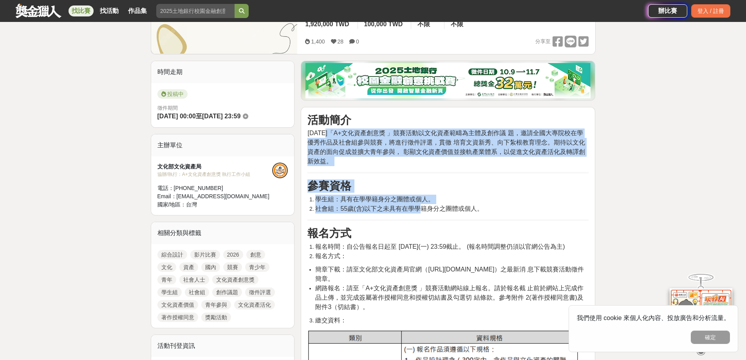
drag, startPoint x: 324, startPoint y: 132, endPoint x: 420, endPoint y: 212, distance: 124.7
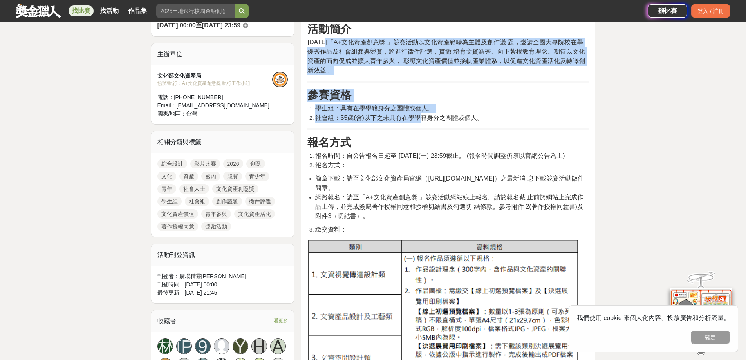
scroll to position [313, 0]
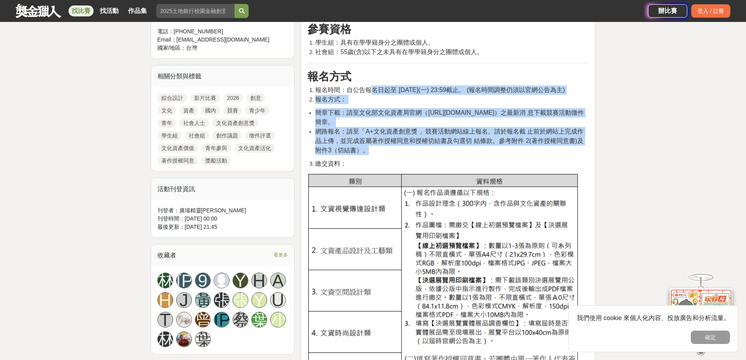
drag, startPoint x: 370, startPoint y: 91, endPoint x: 455, endPoint y: 161, distance: 109.6
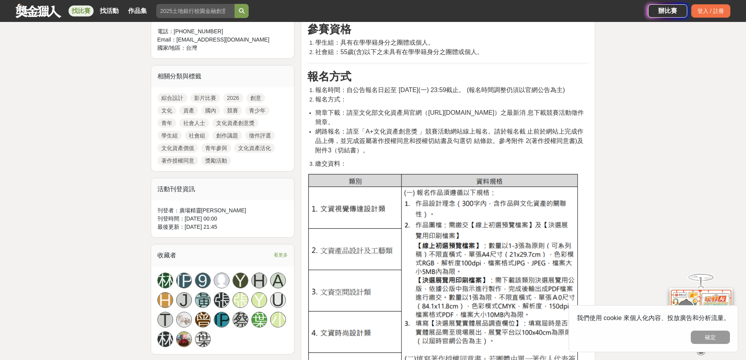
click at [401, 168] on li "繳交資料：" at bounding box center [452, 163] width 274 height 9
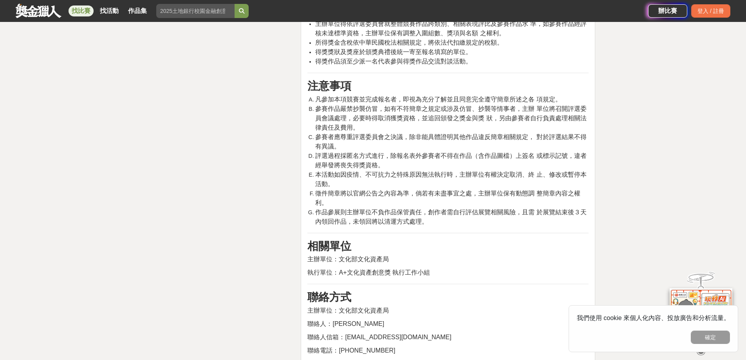
scroll to position [2116, 0]
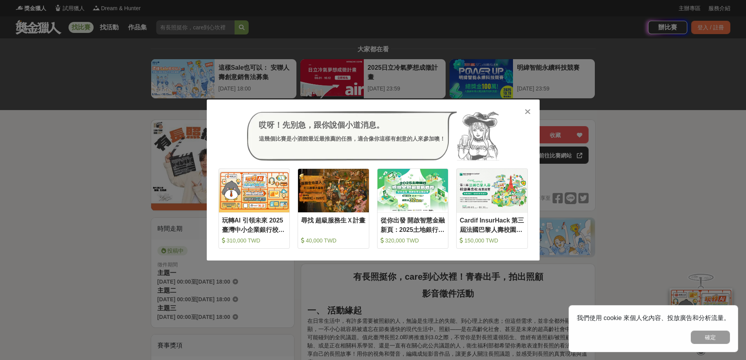
click at [526, 113] on icon at bounding box center [528, 112] width 6 height 8
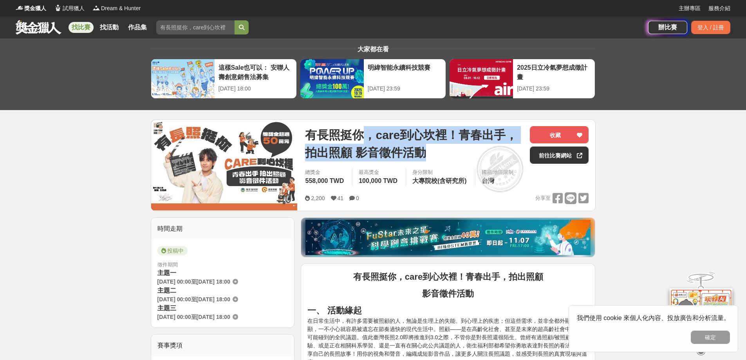
drag, startPoint x: 428, startPoint y: 157, endPoint x: 359, endPoint y: 135, distance: 72.4
click at [359, 135] on span "有長照挺你，care到心坎裡！青春出手，拍出照顧 影音徵件活動" at bounding box center [414, 143] width 219 height 35
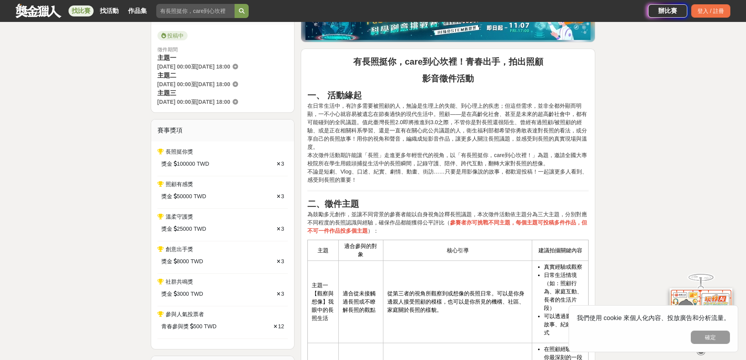
scroll to position [235, 0]
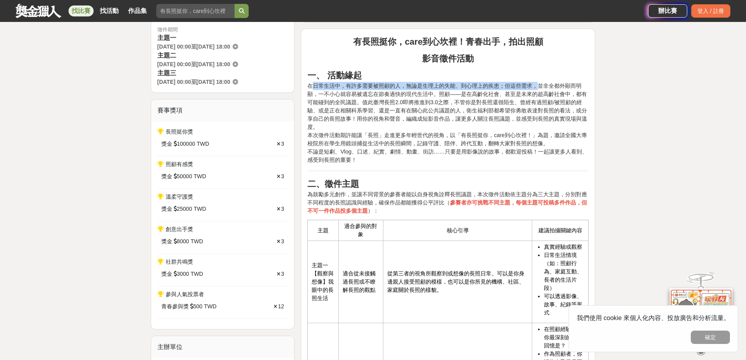
drag, startPoint x: 314, startPoint y: 86, endPoint x: 540, endPoint y: 86, distance: 226.5
click at [540, 86] on p "一、 活動緣起 在日常生活中，有許多需要被照顧的人，無論是生理上的失能、到心理上的疾患；但這些需求，並非全都外顯而明顯，一不小心就容易被遺忘在節奏過快的現代生…" at bounding box center [448, 116] width 281 height 95
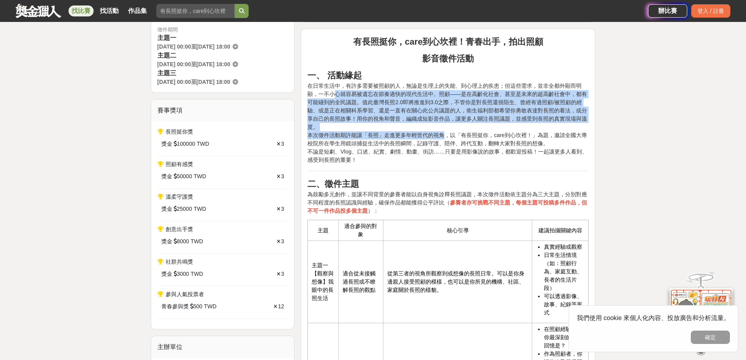
drag, startPoint x: 333, startPoint y: 95, endPoint x: 447, endPoint y: 134, distance: 120.0
click at [447, 134] on p "一、 活動緣起 在日常生活中，有許多需要被照顧的人，無論是生理上的失能、到心理上的疾患；但這些需求，並非全都外顯而明顯，一不小心就容易被遺忘在節奏過快的現代生…" at bounding box center [448, 116] width 281 height 95
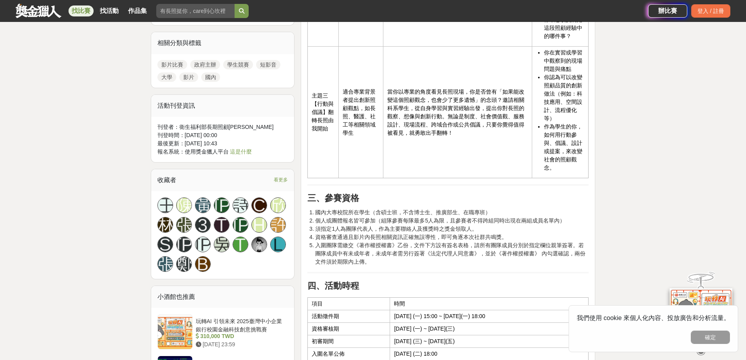
scroll to position [705, 0]
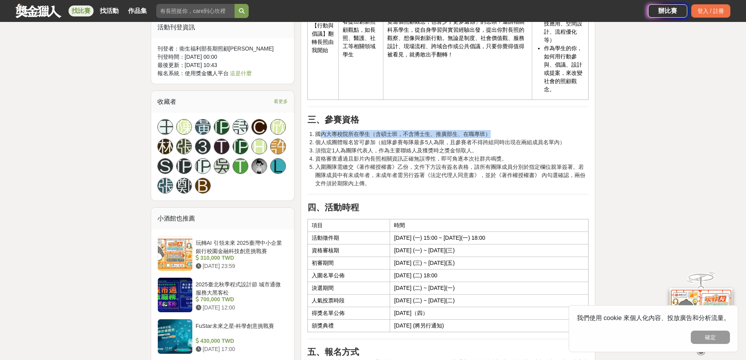
drag, startPoint x: 319, startPoint y: 134, endPoint x: 500, endPoint y: 136, distance: 181.0
click at [500, 136] on li "國內大專校院所在學生（含碩士班，不含博士生、推廣部生、在職專班）" at bounding box center [452, 134] width 274 height 8
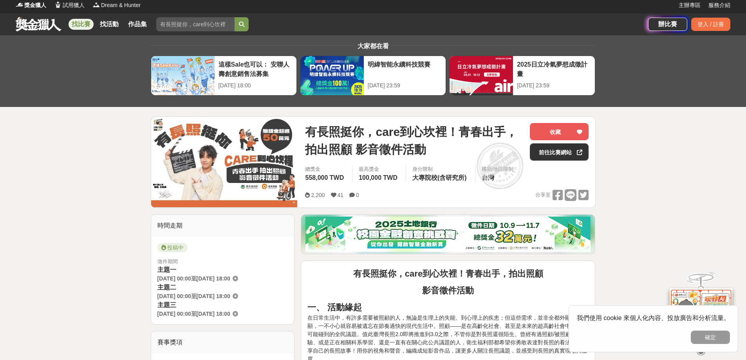
scroll to position [0, 0]
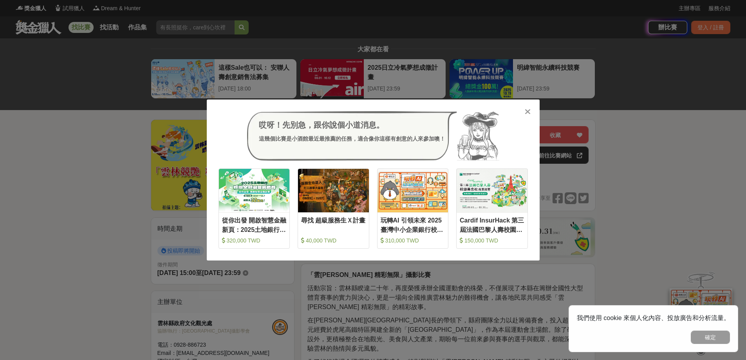
click at [524, 116] on div "哎呀！先別急，跟你說個小道消息。 這幾個比賽是小酒館最近最推薦的任務，適合像你這樣有創意的人來參加噢！" at bounding box center [374, 135] width 310 height 49
click at [530, 106] on div "哎呀！先別急，跟你說個小道消息。 這幾個比賽是小酒館最近最推薦的任務，適合像你這樣有創意的人來參加噢！ 收藏 從你出發 開啟智慧金融新頁：2025土地銀行校園…" at bounding box center [373, 180] width 333 height 161
click at [530, 112] on icon at bounding box center [528, 112] width 6 height 8
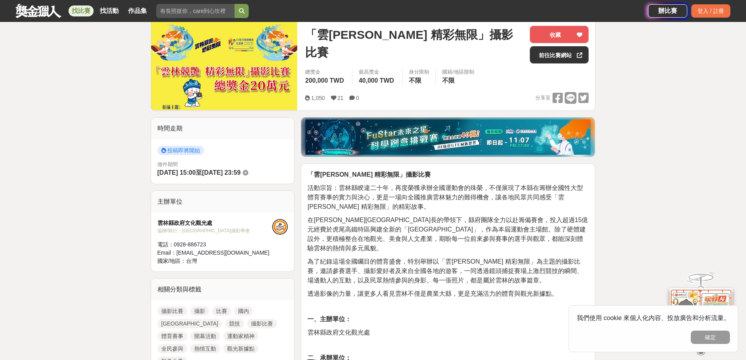
scroll to position [157, 0]
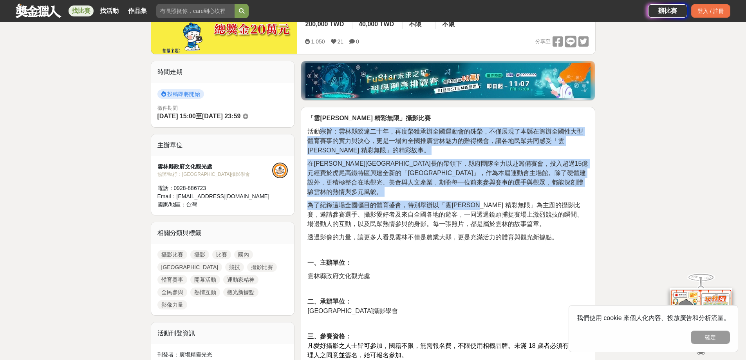
drag, startPoint x: 322, startPoint y: 127, endPoint x: 489, endPoint y: 187, distance: 177.4
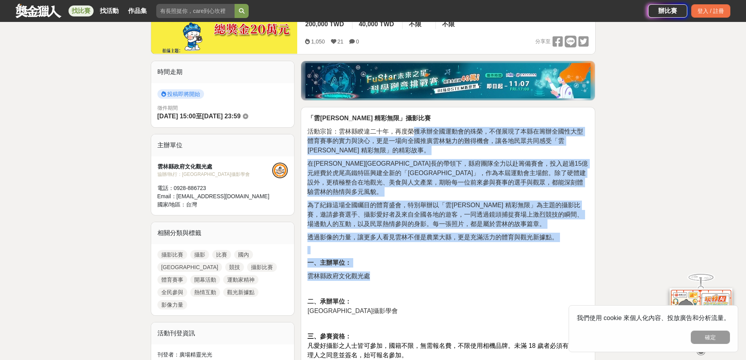
drag, startPoint x: 415, startPoint y: 125, endPoint x: 421, endPoint y: 259, distance: 134.1
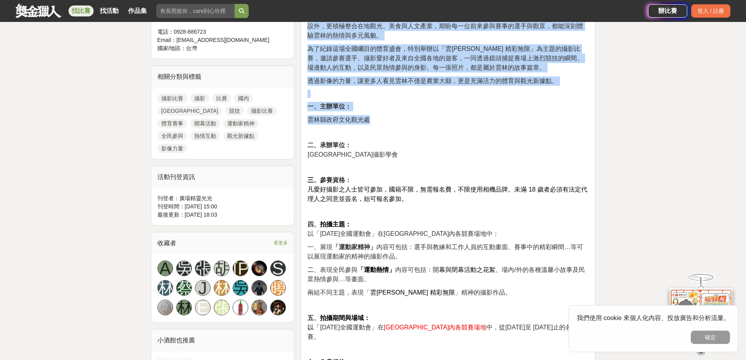
scroll to position [313, 0]
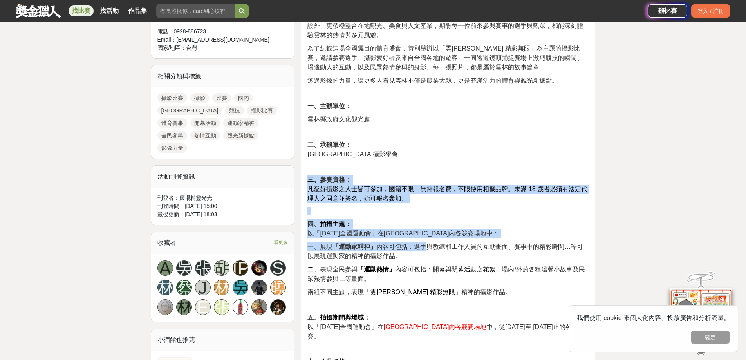
drag, startPoint x: 379, startPoint y: 153, endPoint x: 424, endPoint y: 239, distance: 97.6
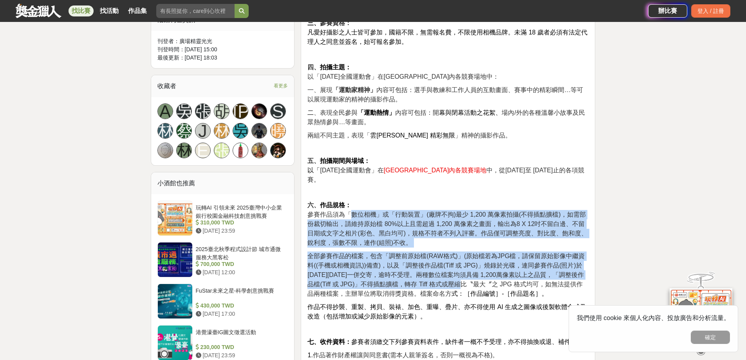
drag, startPoint x: 353, startPoint y: 204, endPoint x: 457, endPoint y: 271, distance: 124.2
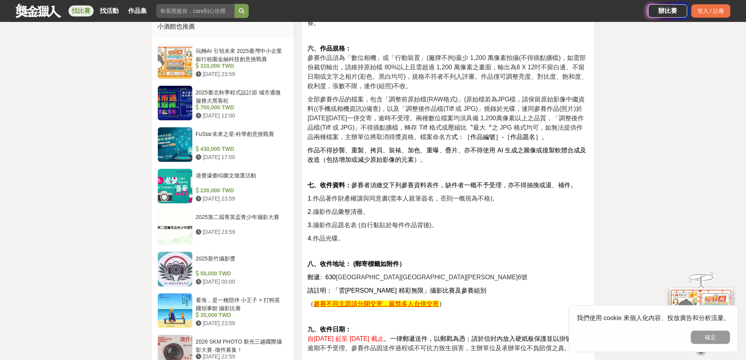
click at [439, 234] on p "4. 作品光碟。" at bounding box center [448, 238] width 281 height 9
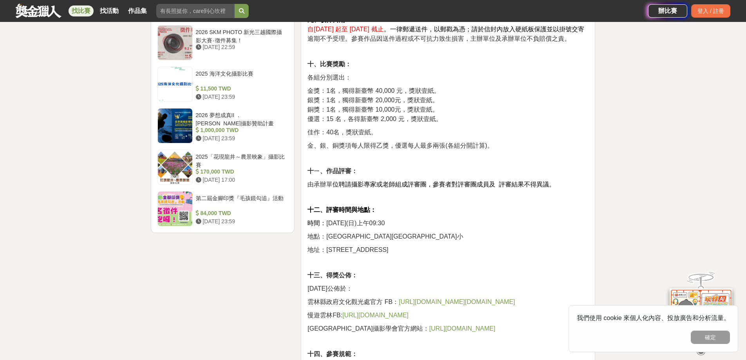
scroll to position [940, 0]
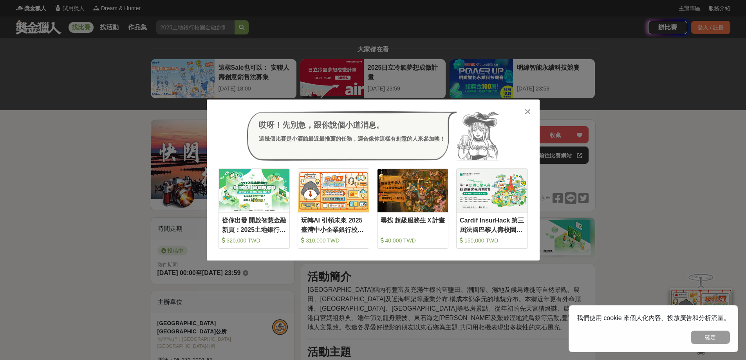
click at [528, 112] on icon at bounding box center [528, 112] width 6 height 8
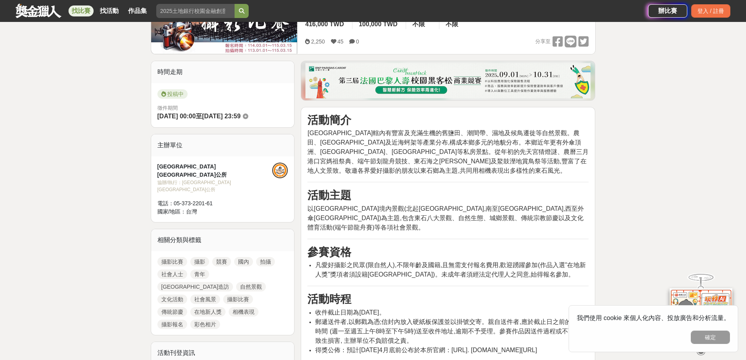
scroll to position [392, 0]
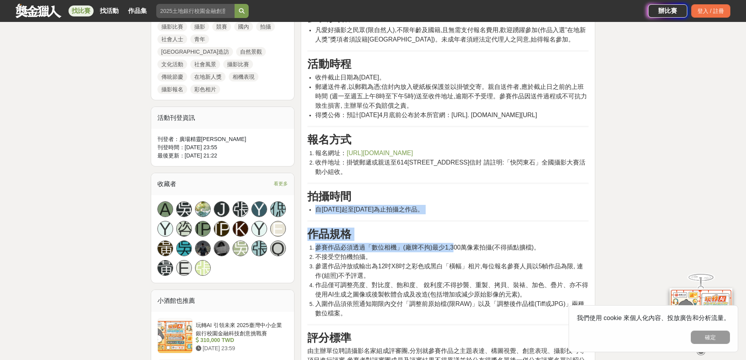
drag, startPoint x: 449, startPoint y: 185, endPoint x: 452, endPoint y: 248, distance: 63.5
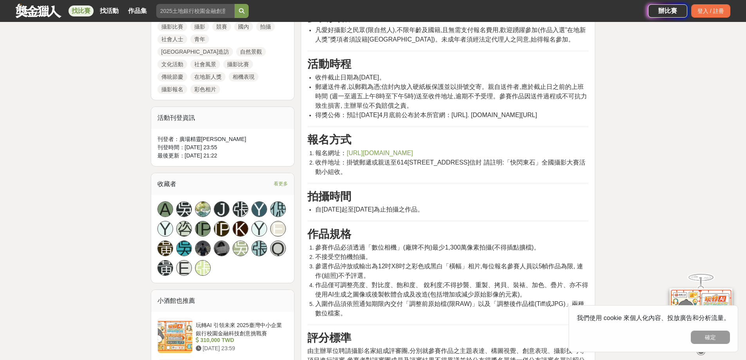
click at [452, 252] on li "不接受空拍機拍攝。" at bounding box center [452, 256] width 274 height 9
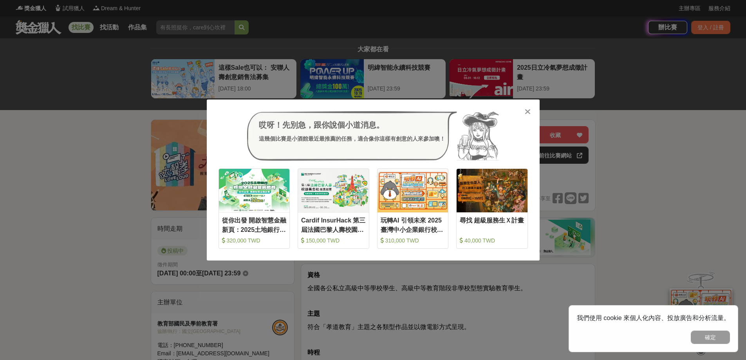
click at [525, 110] on icon at bounding box center [528, 112] width 6 height 8
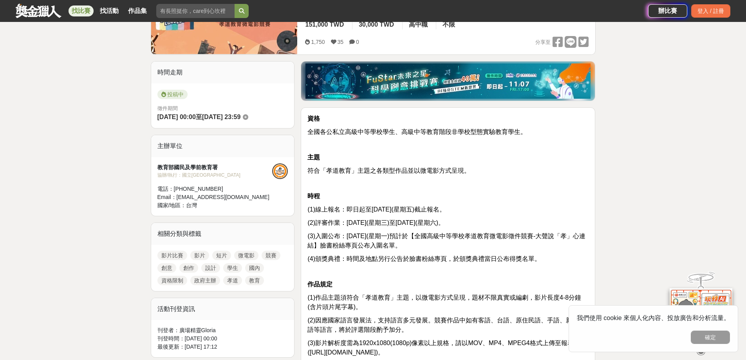
scroll to position [157, 0]
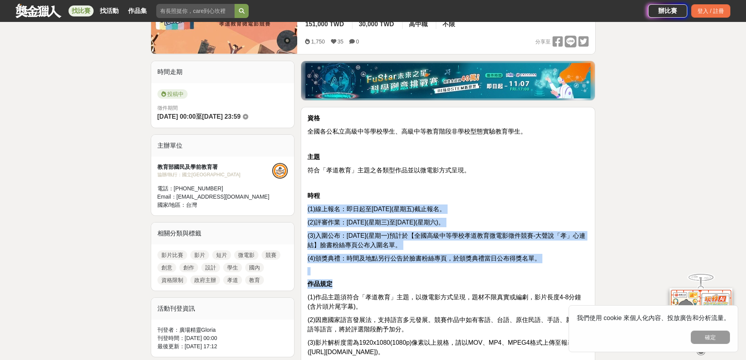
drag, startPoint x: 436, startPoint y: 189, endPoint x: 531, endPoint y: 273, distance: 126.6
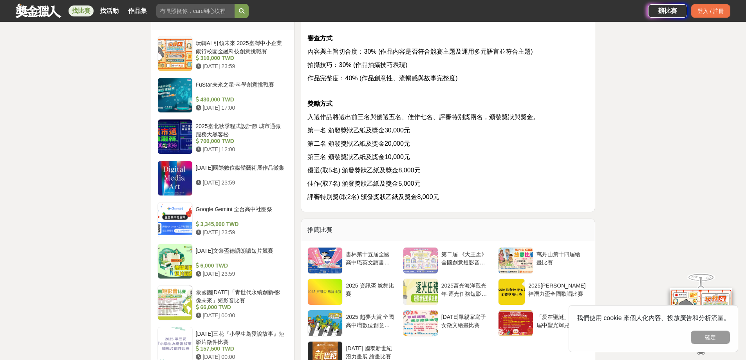
scroll to position [627, 0]
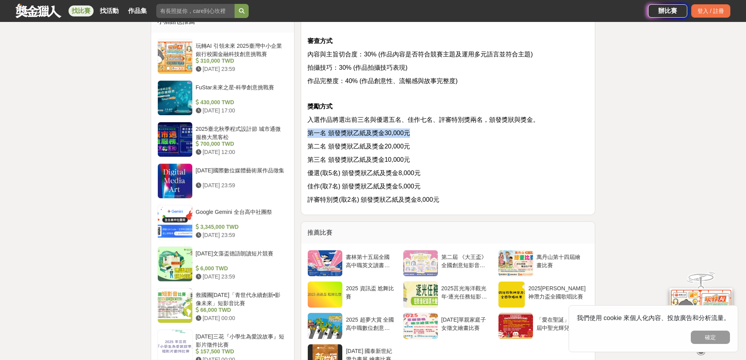
drag, startPoint x: 421, startPoint y: 136, endPoint x: 303, endPoint y: 134, distance: 118.4
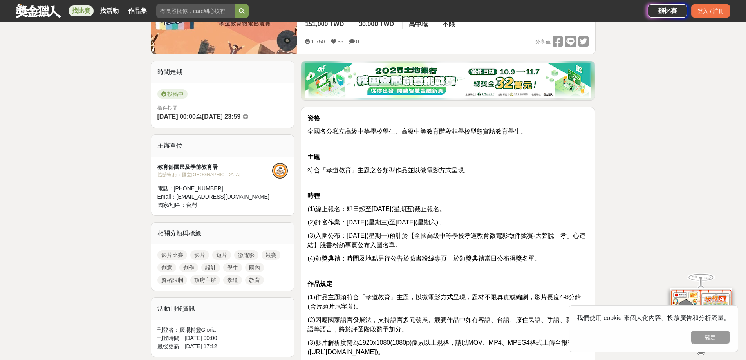
scroll to position [157, 0]
drag, startPoint x: 345, startPoint y: 130, endPoint x: 433, endPoint y: 135, distance: 87.5
click at [433, 135] on p "全國各公私立高級中等學校學生、高級中等教育階段非學校型態實驗教育學生。" at bounding box center [448, 131] width 281 height 9
click at [317, 134] on span "全國各公私立高級中等學校學生、高級中等教育階段非學校型態實驗教育學生。" at bounding box center [417, 131] width 219 height 7
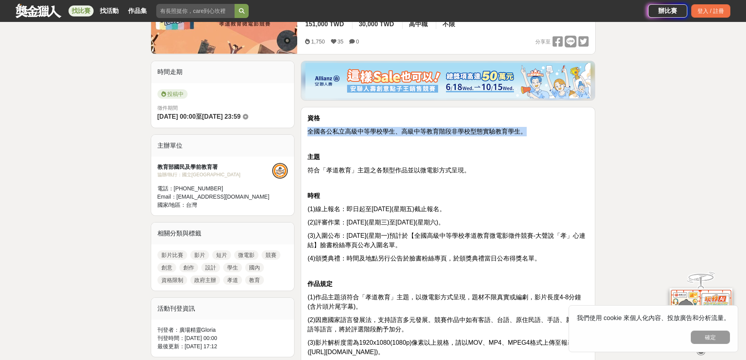
drag, startPoint x: 307, startPoint y: 130, endPoint x: 536, endPoint y: 132, distance: 229.6
click at [536, 132] on p "全國各公私立高級中等學校學生、高級中等教育階段非學校型態實驗教育學生。" at bounding box center [448, 131] width 281 height 9
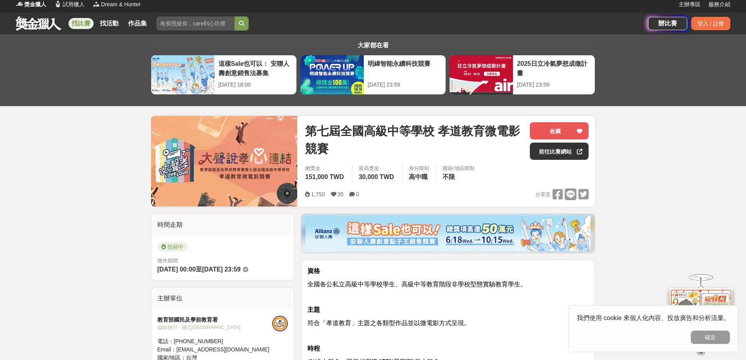
scroll to position [0, 0]
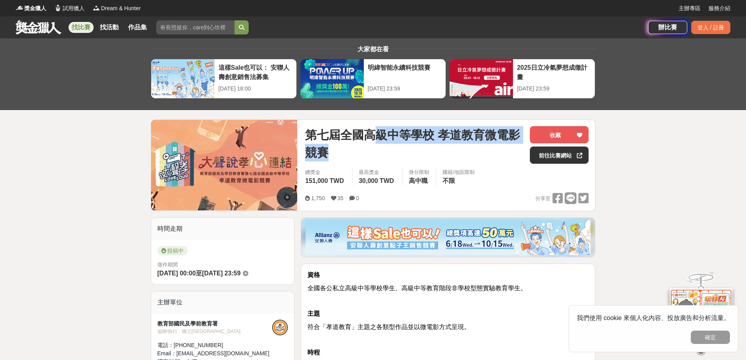
drag, startPoint x: 379, startPoint y: 135, endPoint x: 449, endPoint y: 146, distance: 70.2
click at [449, 146] on span "第七屆全國高級中等學校 孝道教育微電影競賽" at bounding box center [414, 143] width 219 height 35
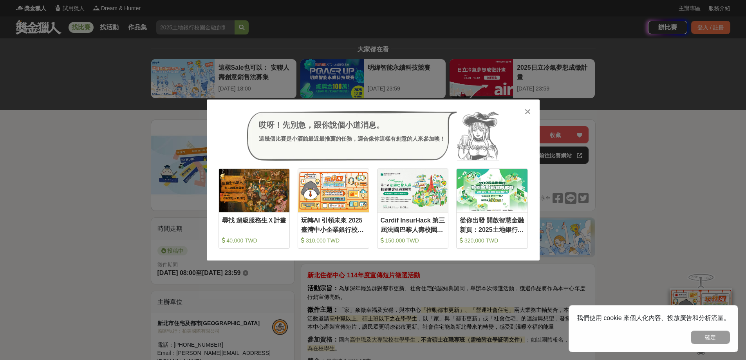
click at [525, 111] on icon at bounding box center [528, 112] width 6 height 8
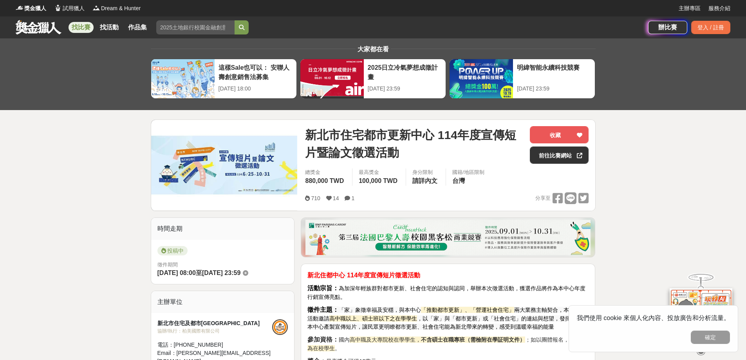
click at [436, 152] on span "新北市住宅都市更新中心 114年度宣傳短片暨論文徵選活動" at bounding box center [414, 143] width 219 height 35
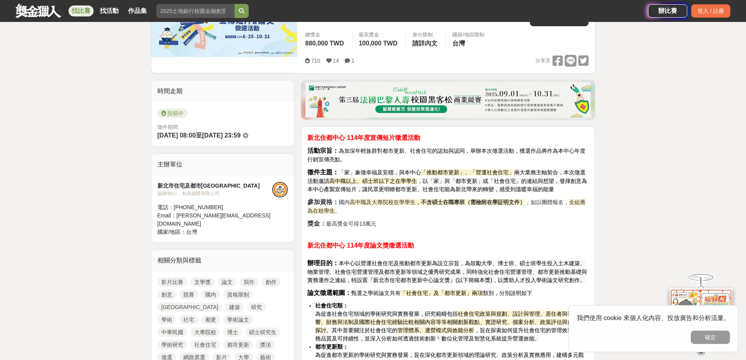
scroll to position [157, 0]
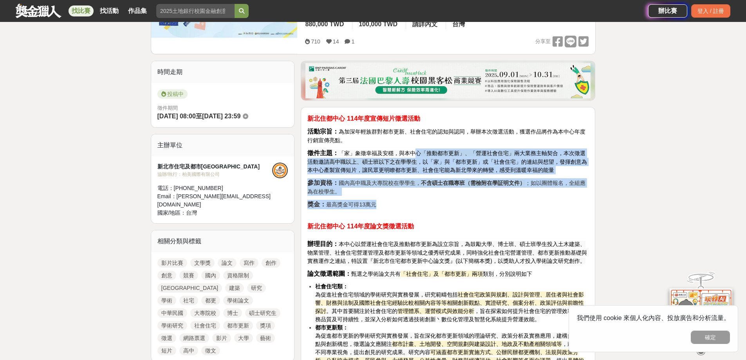
drag, startPoint x: 413, startPoint y: 146, endPoint x: 434, endPoint y: 199, distance: 57.3
click at [434, 199] on div "新北住都中心 114年度宣傳短片徵選活動 活動宗旨： 為加深年輕族群對都市更新、社會住宅的認知與認同，舉辦本次徵選活動，獲選作品將作為本中心年度行銷宣傳亮點。…" at bounding box center [448, 306] width 281 height 384
click at [434, 200] on p "獎金： 最高獎金可得13萬元" at bounding box center [448, 204] width 281 height 9
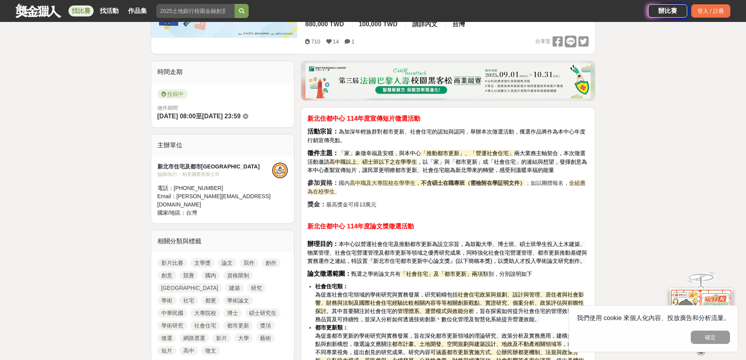
scroll to position [235, 0]
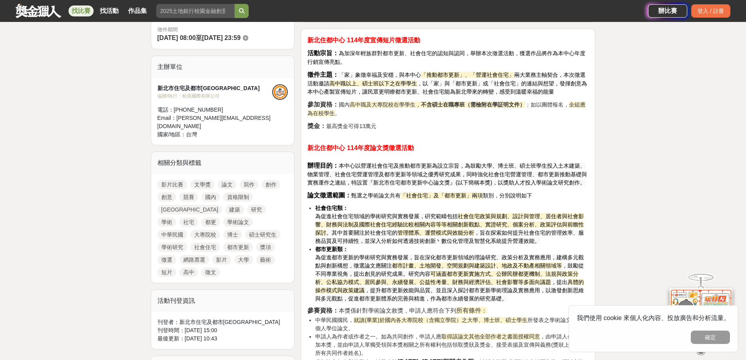
click at [463, 150] on p "新北住都中心 114年度論文獎徵選活動 辦理目的： 本中心以營運社會住宅及推動都市更新為設立宗旨，為鼓勵大學、博士班、碩士班學生投入土木建築、物業管理、社會住…" at bounding box center [448, 161] width 281 height 52
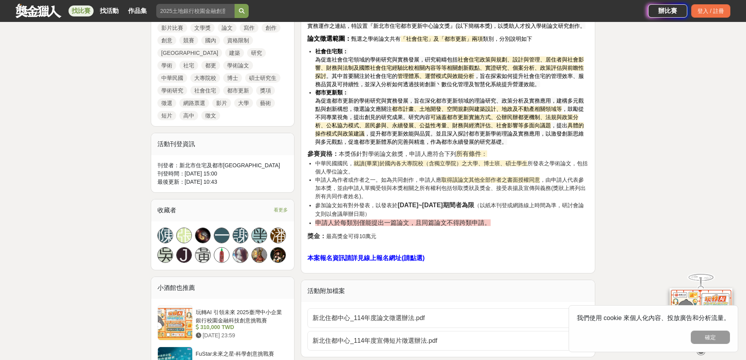
scroll to position [470, 0]
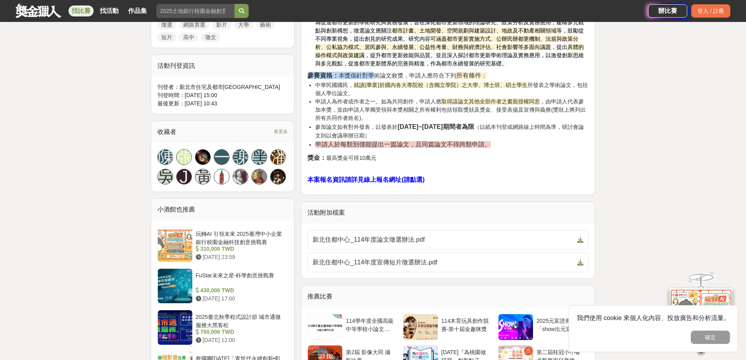
drag, startPoint x: 306, startPoint y: 75, endPoint x: 375, endPoint y: 74, distance: 69.0
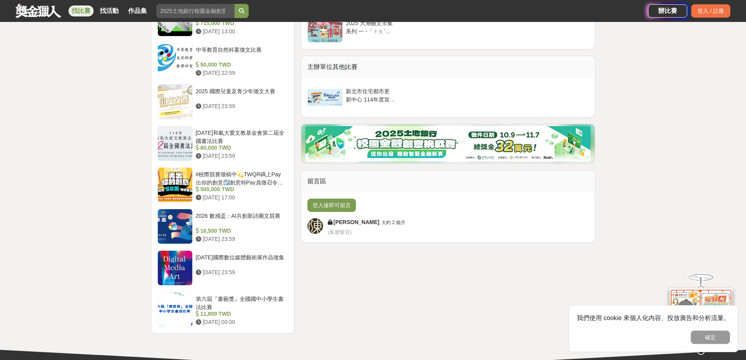
scroll to position [549, 0]
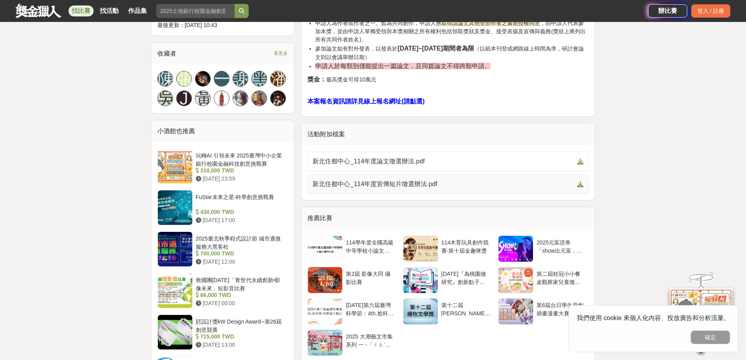
click at [390, 179] on span "新北住都中心_114年度宣傳短片徵選辦法.pdf" at bounding box center [444, 183] width 262 height 9
